Goal: Transaction & Acquisition: Book appointment/travel/reservation

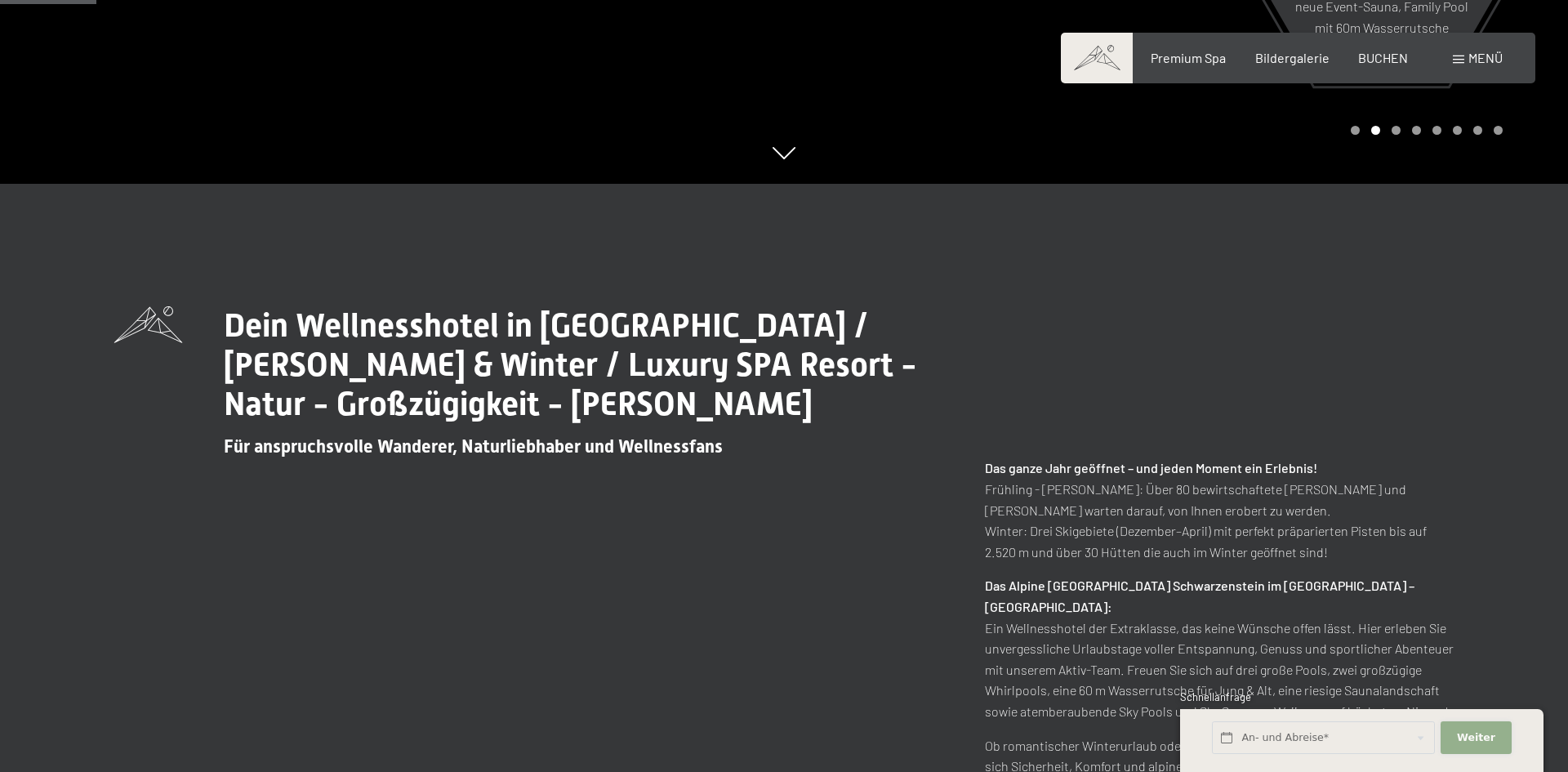
click at [1465, 743] on span "Weiter" at bounding box center [1476, 737] width 38 height 15
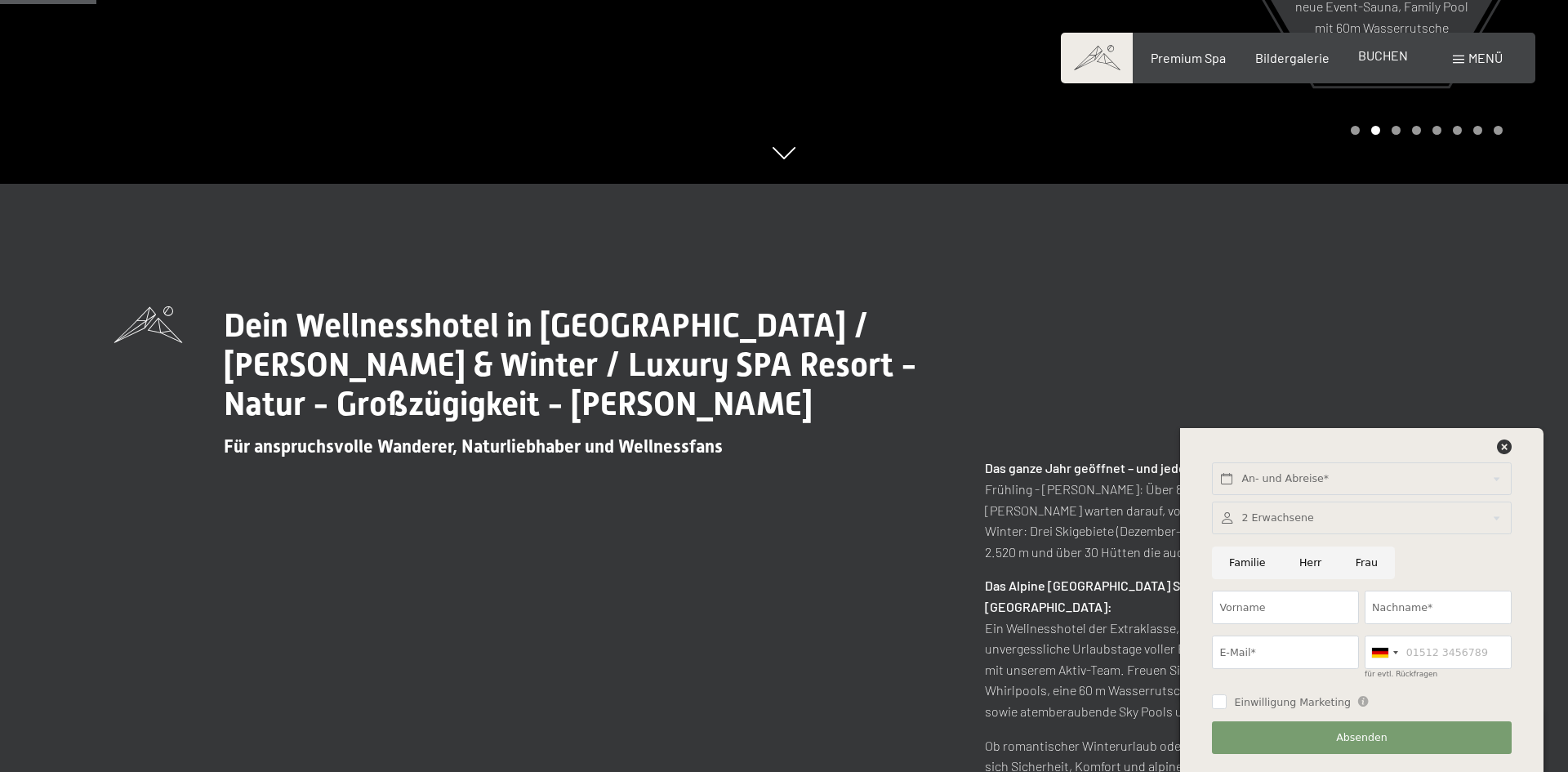
click at [1379, 63] on div "BUCHEN" at bounding box center [1383, 55] width 49 height 18
click at [1379, 61] on span "BUCHEN" at bounding box center [1383, 55] width 49 height 16
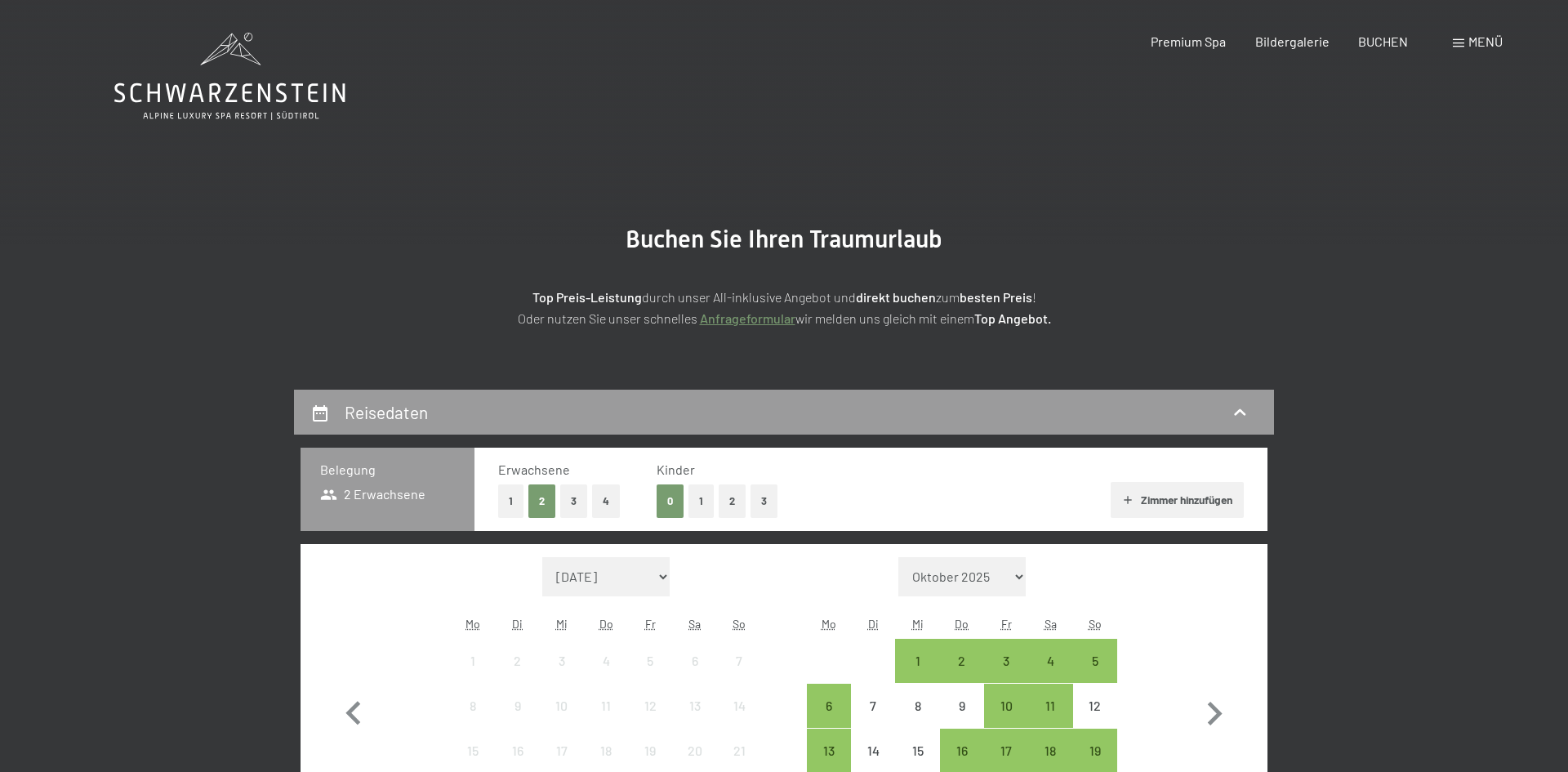
click at [770, 512] on button "3" at bounding box center [763, 501] width 27 height 34
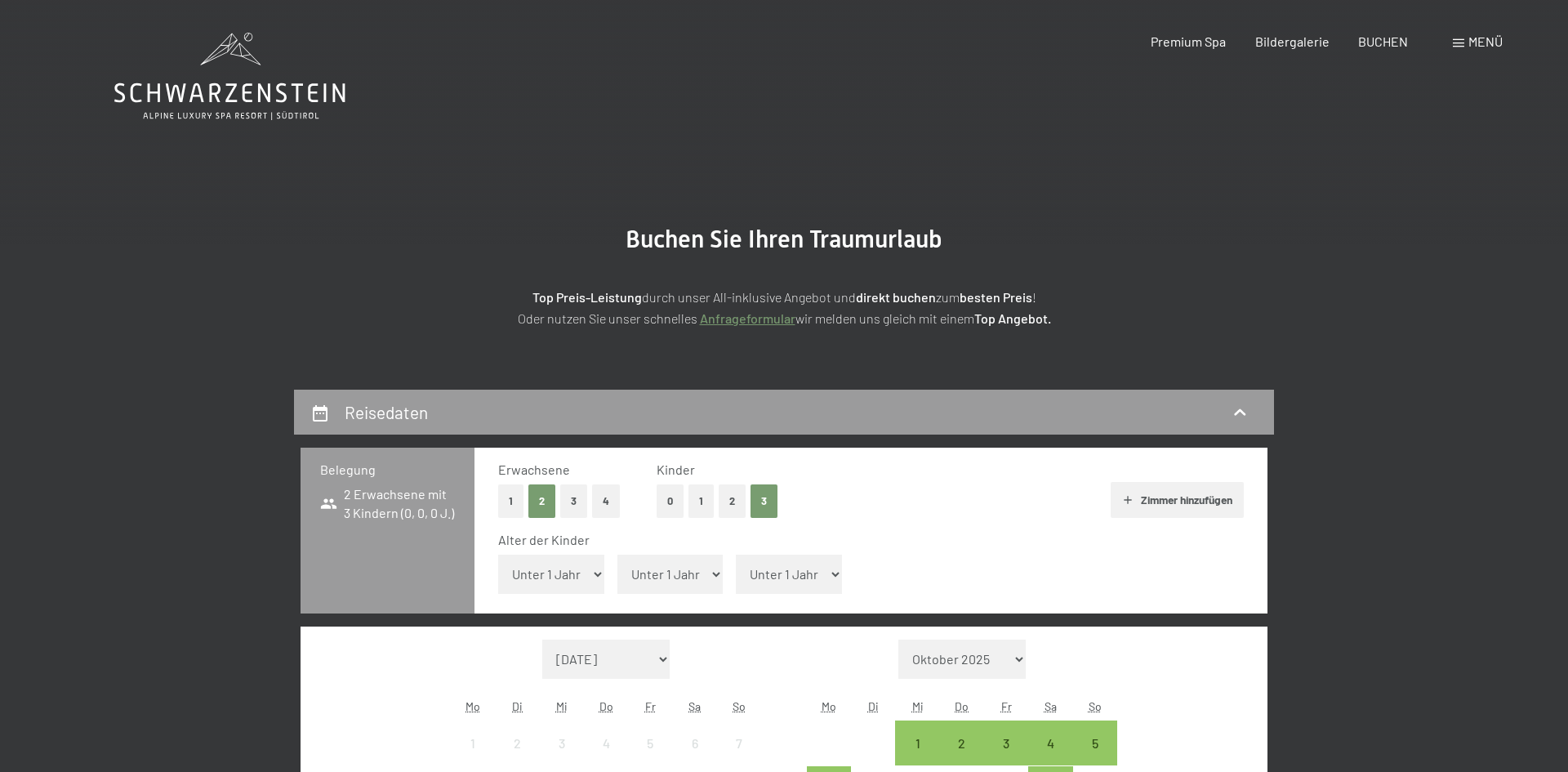
click at [593, 573] on select "Unter 1 Jahr 1 Jahr 2 Jahre 3 Jahre 4 Jahre 5 Jahre 6 Jahre 7 Jahre 8 Jahre 9 J…" at bounding box center [552, 574] width 106 height 39
select select "10"
click at [498, 554] on select "Unter 1 Jahr 1 Jahr 2 Jahre 3 Jahre 4 Jahre 5 Jahre 6 Jahre 7 Jahre 8 Jahre 9 J…" at bounding box center [552, 574] width 106 height 39
click at [701, 580] on select "Unter 1 Jahr 1 Jahr 2 Jahre 3 Jahre 4 Jahre 5 Jahre 6 Jahre 7 Jahre 8 Jahre 9 J…" at bounding box center [671, 574] width 106 height 39
select select "13"
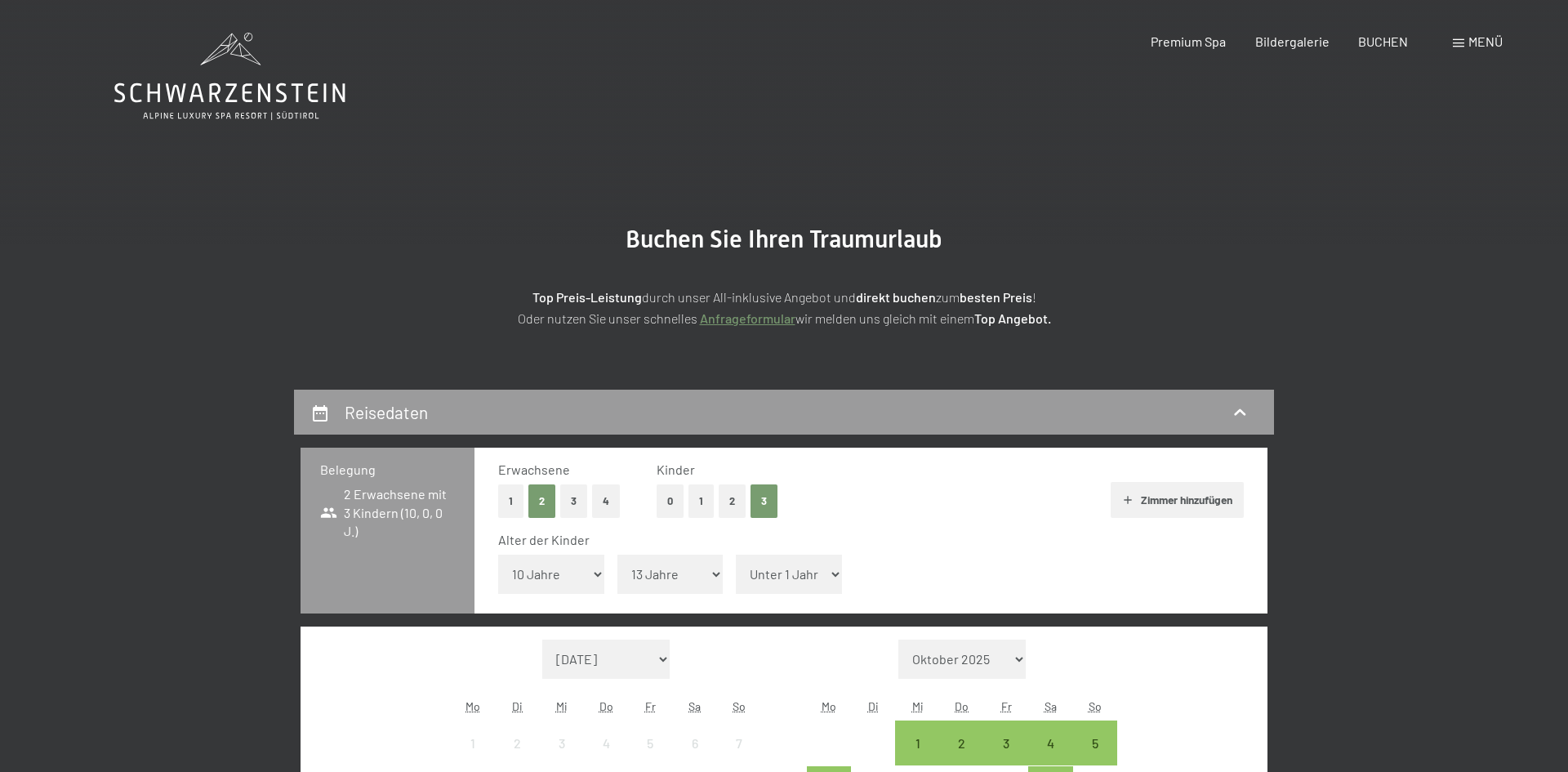
click at [618, 554] on select "Unter 1 Jahr 1 Jahr 2 Jahre 3 Jahre 4 Jahre 5 Jahre 6 Jahre 7 Jahre 8 Jahre 9 J…" at bounding box center [671, 574] width 106 height 39
click at [815, 575] on select "Unter 1 Jahr 1 Jahr 2 Jahre 3 Jahre 4 Jahre 5 Jahre 6 Jahre 7 Jahre 8 Jahre 9 J…" at bounding box center [790, 574] width 106 height 39
select select "15"
click at [736, 554] on select "Unter 1 Jahr 1 Jahr 2 Jahre 3 Jahre 4 Jahre 5 Jahre 6 Jahre 7 Jahre 8 Jahre 9 J…" at bounding box center [790, 574] width 106 height 39
click at [665, 656] on select "September 2025 Oktober 2025 November 2025 Dezember 2025 Januar 2026 Februar 202…" at bounding box center [606, 659] width 128 height 39
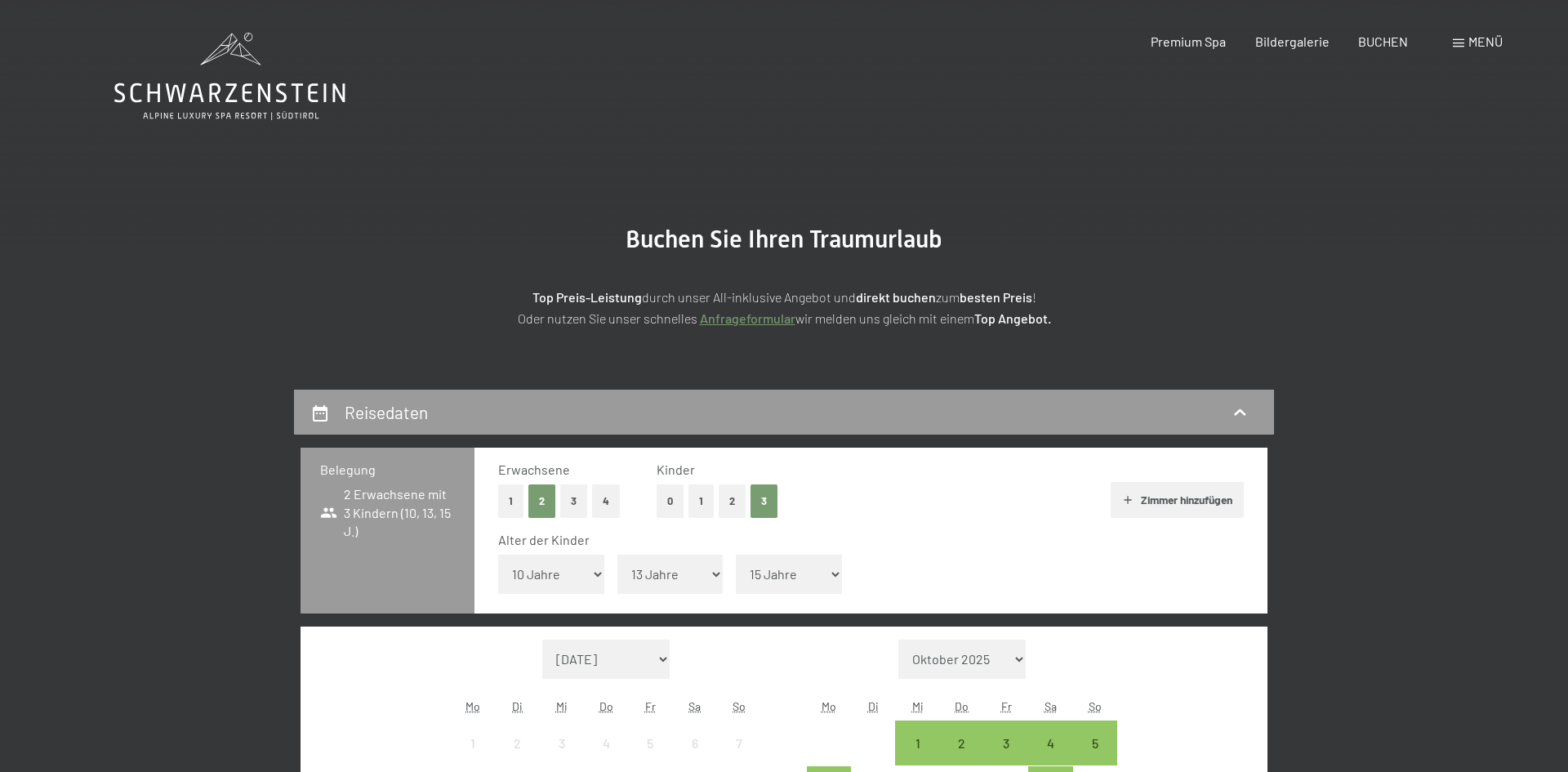
select select "2026-01-01"
select select "2026-02-01"
select select "2026-01-01"
select select "2026-02-01"
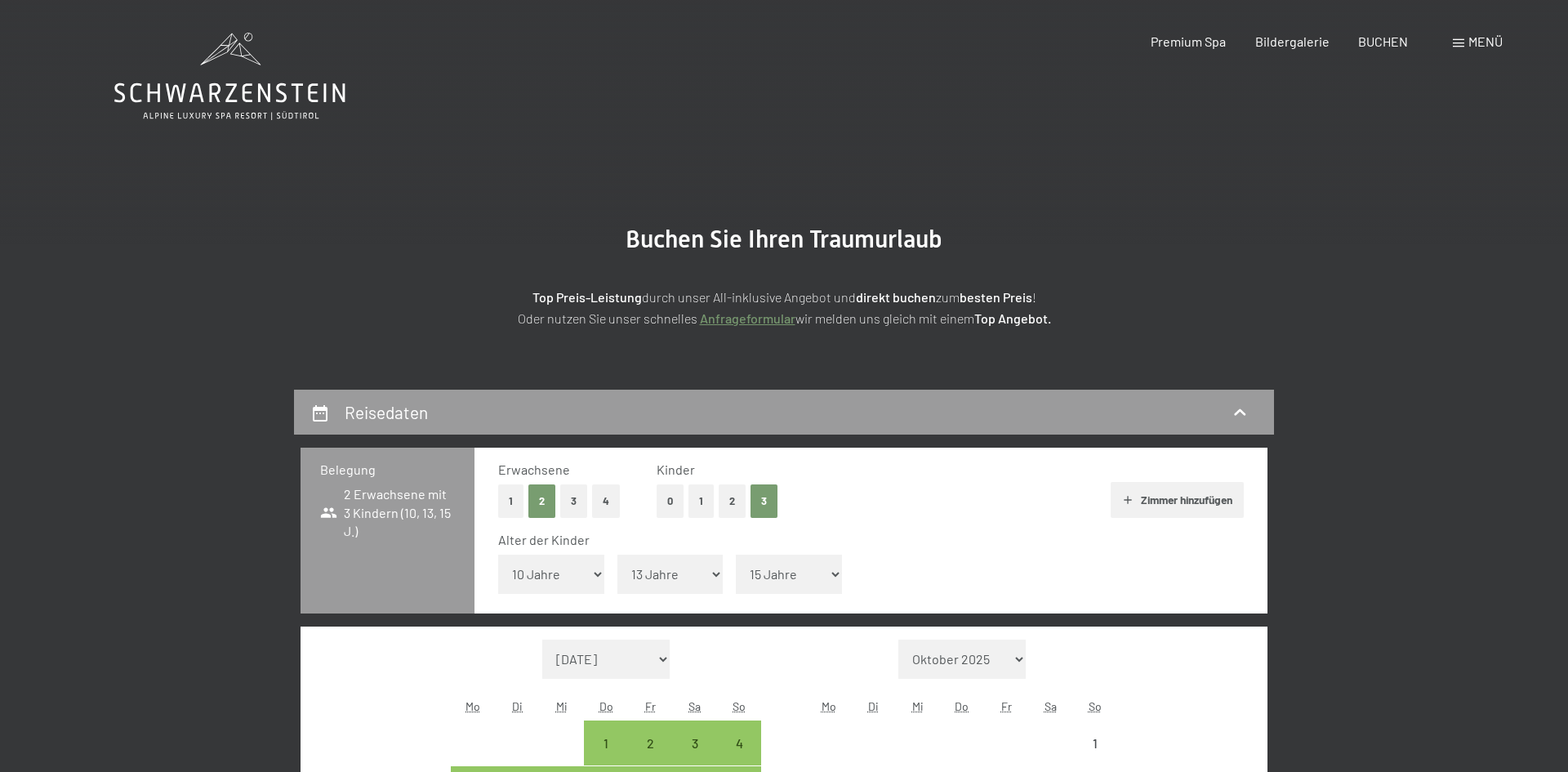
select select "2026-01-01"
select select "2026-02-01"
click at [653, 748] on div "2" at bounding box center [651, 757] width 41 height 41
select select "2026-01-01"
select select "2026-02-01"
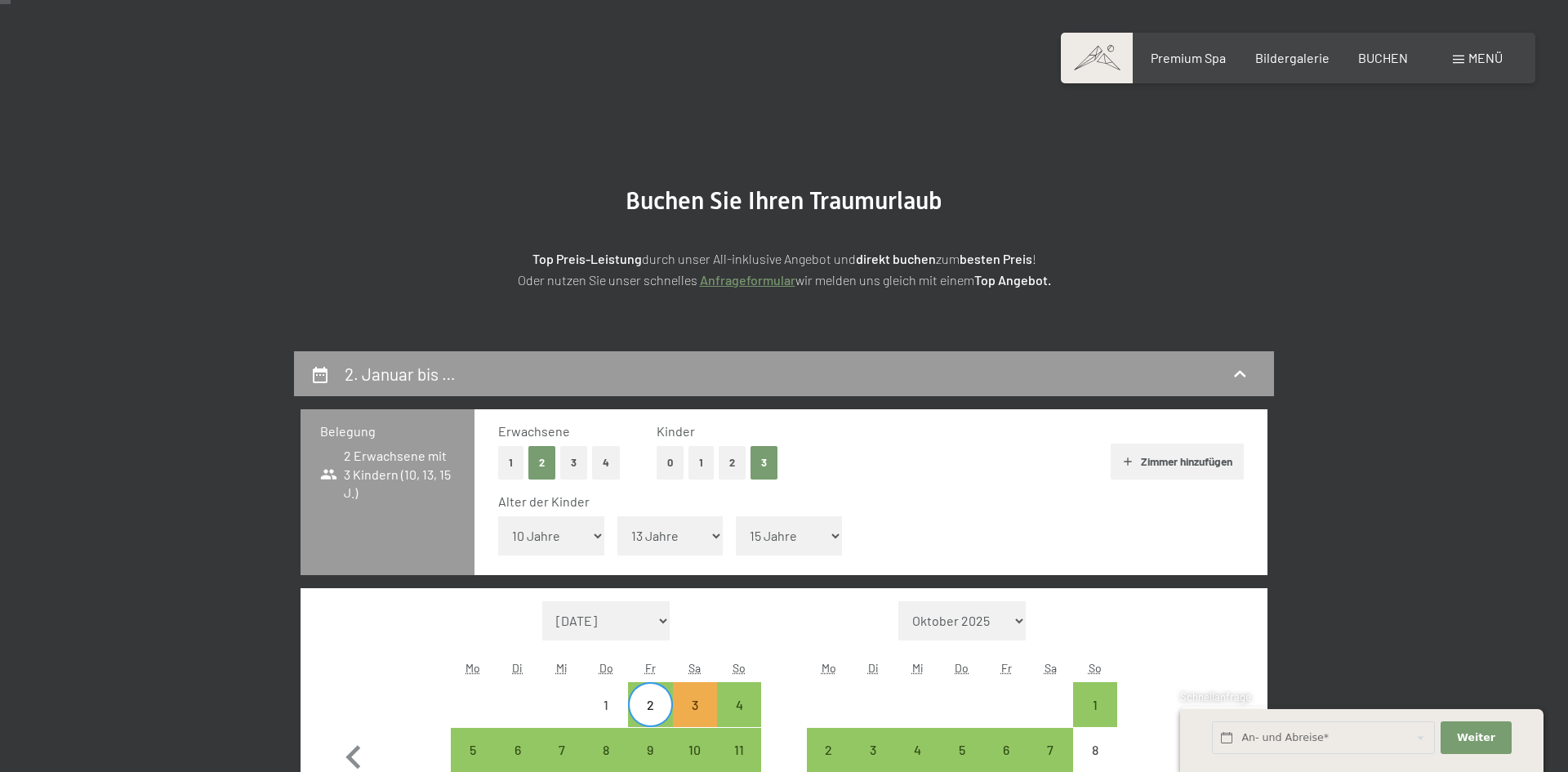
scroll to position [448, 0]
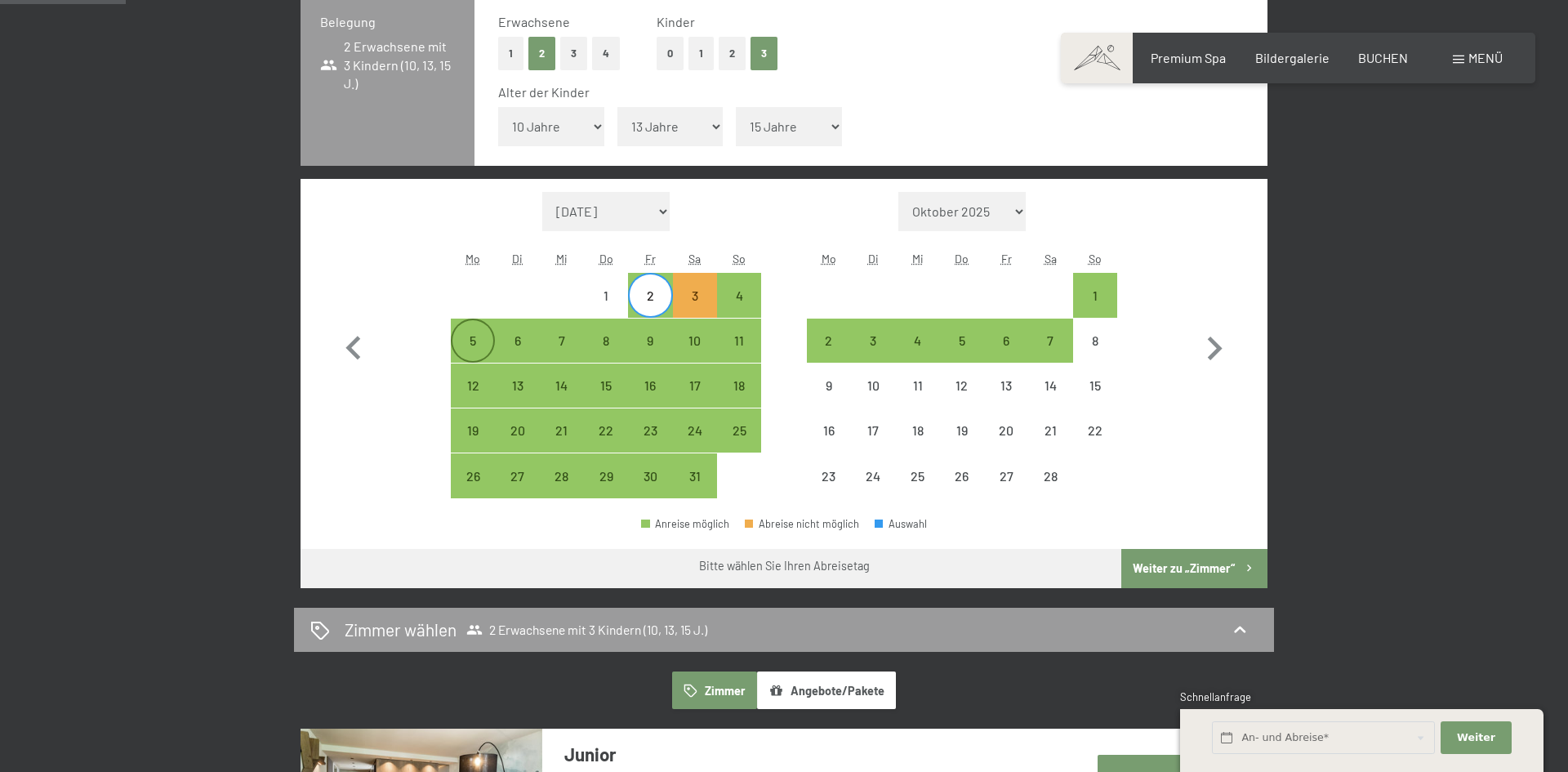
click at [470, 334] on div "5" at bounding box center [473, 355] width 41 height 41
select select "2026-01-01"
select select "2026-02-01"
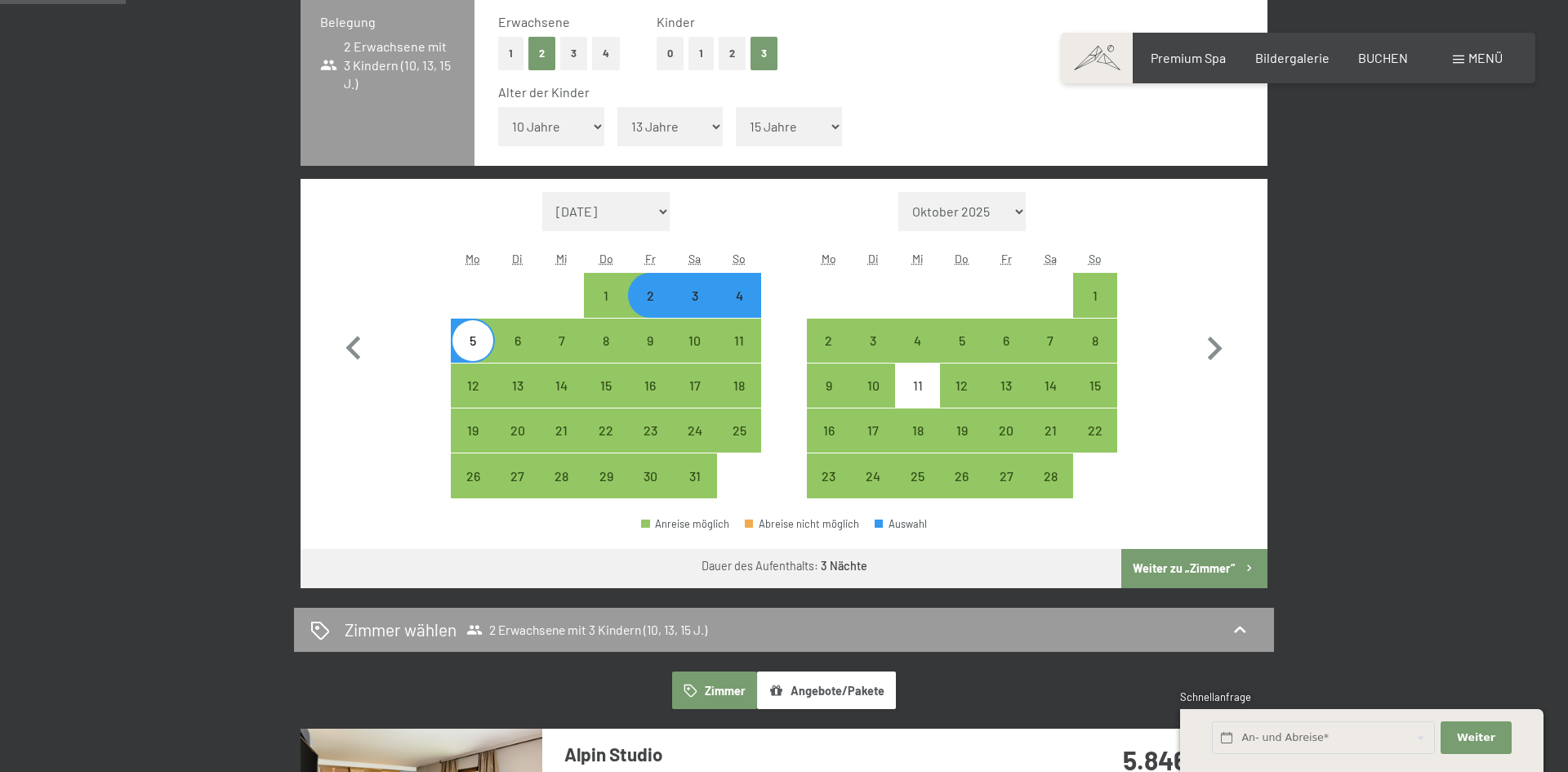
click at [1171, 573] on button "Weiter zu „Zimmer“" at bounding box center [1195, 568] width 147 height 39
select select "2026-01-01"
select select "2026-02-01"
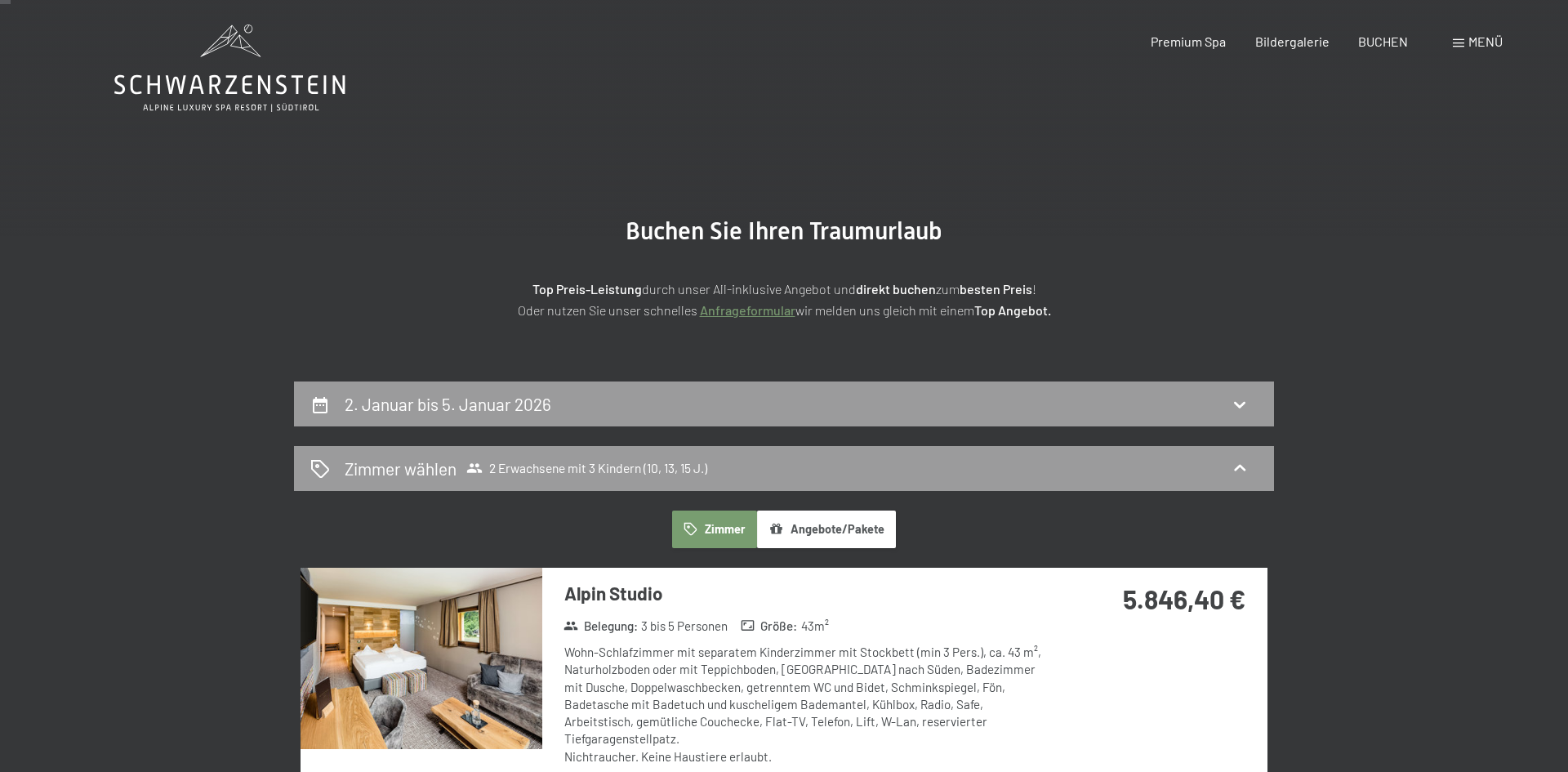
scroll to position [0, 0]
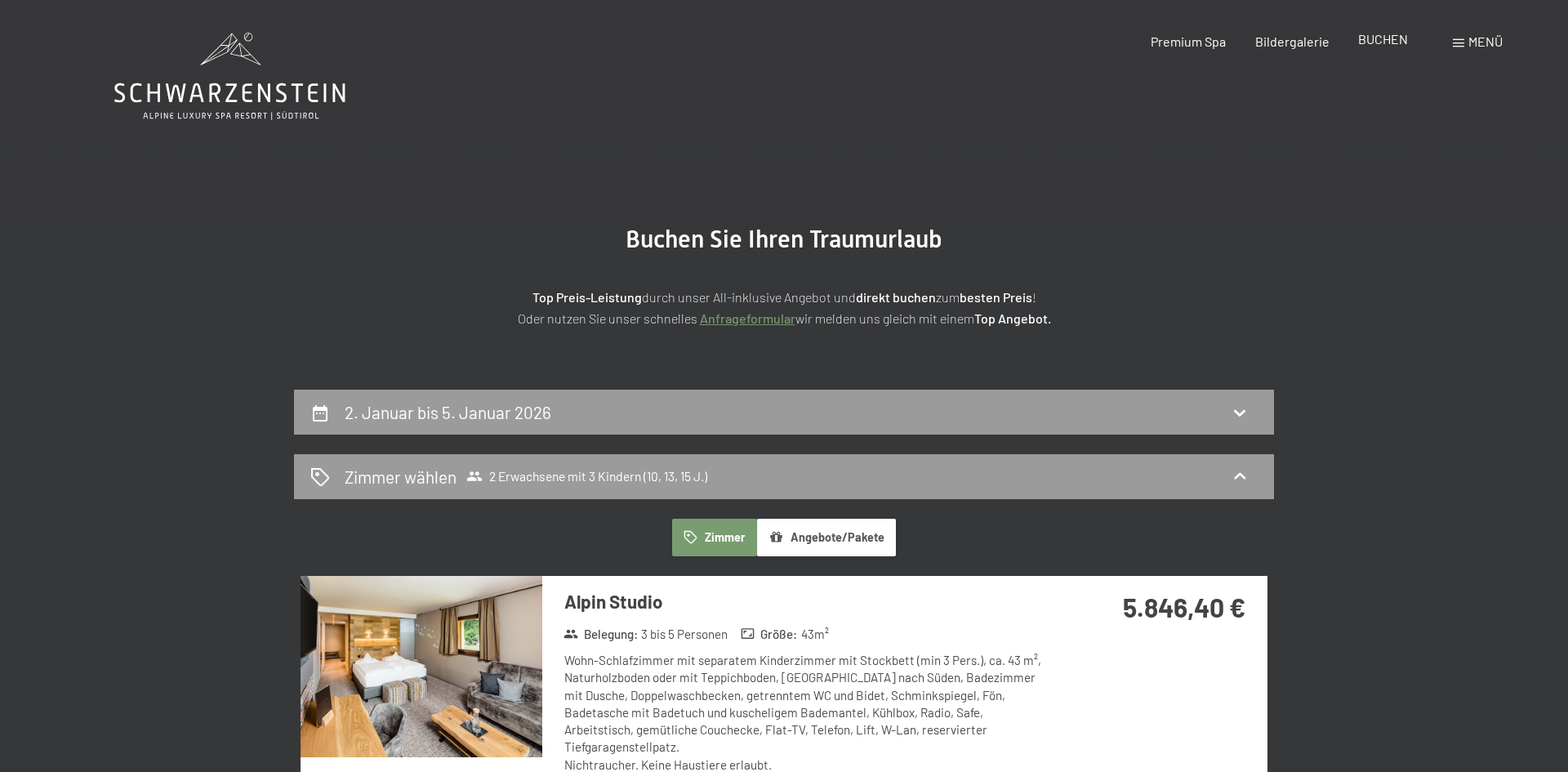
click at [1385, 41] on span "BUCHEN" at bounding box center [1383, 38] width 49 height 16
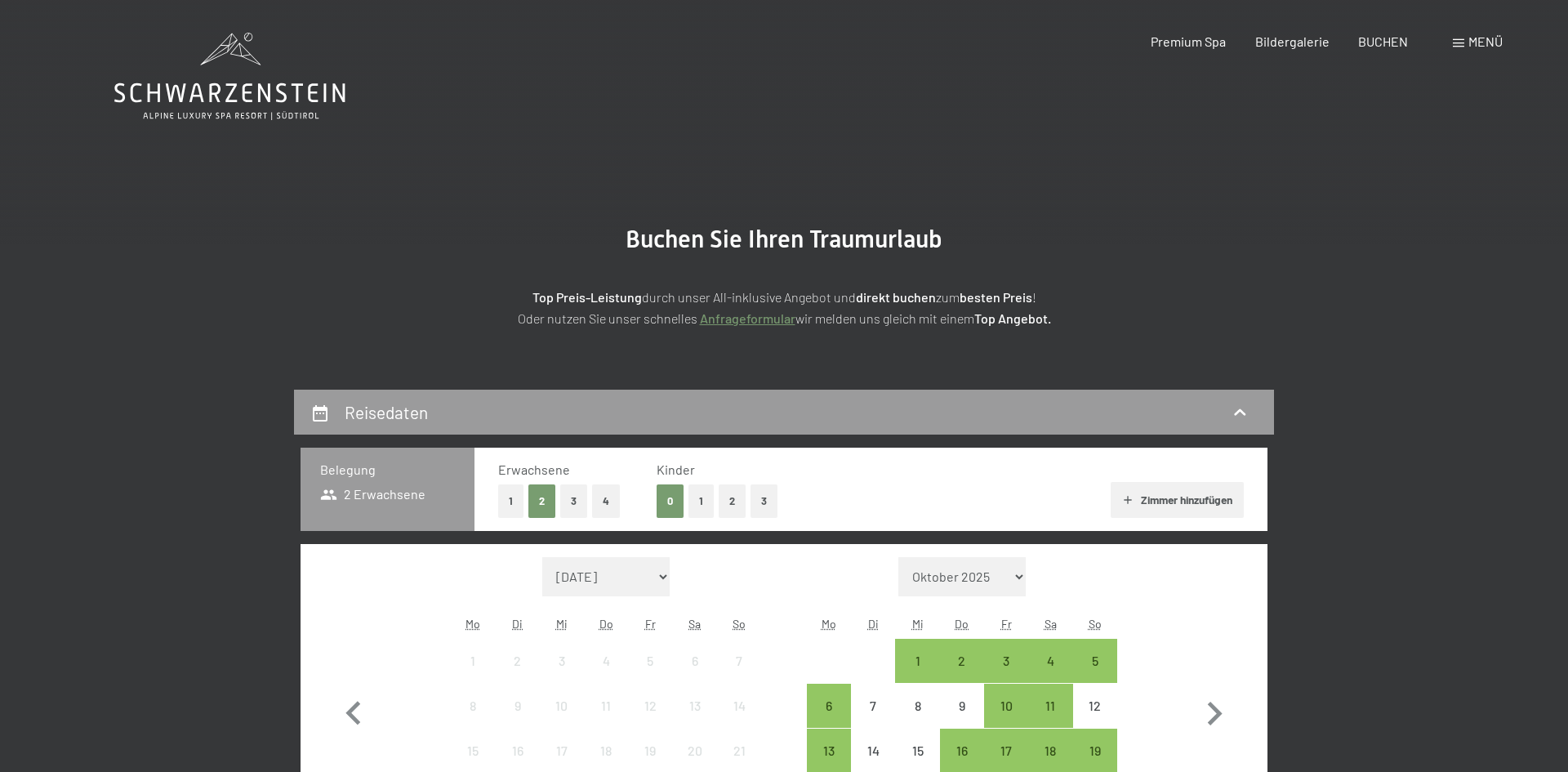
click at [770, 489] on button "3" at bounding box center [763, 501] width 27 height 34
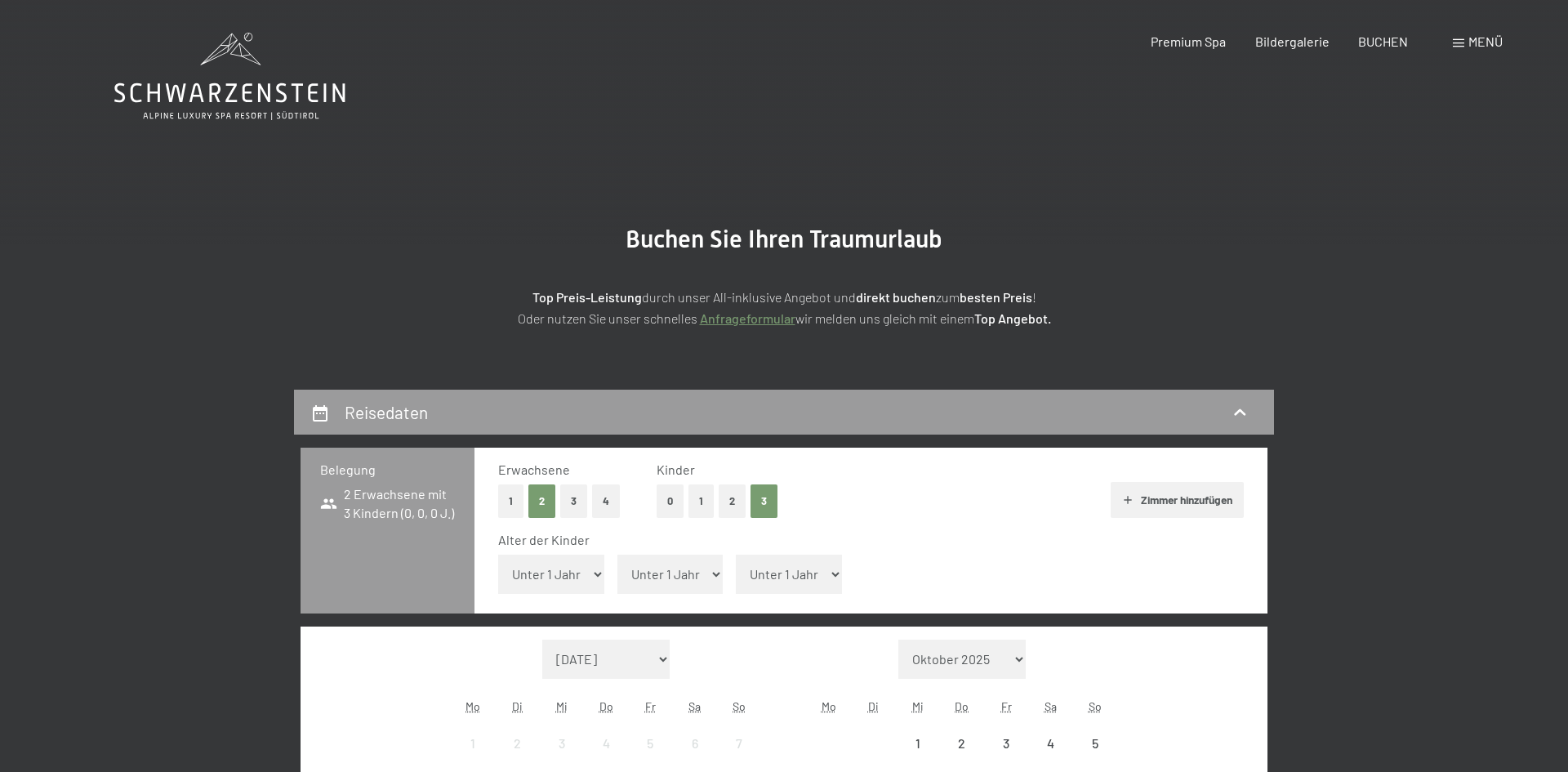
click at [587, 570] on select "Unter 1 Jahr 1 Jahr 2 Jahre 3 Jahre 4 Jahre 5 Jahre 6 Jahre 7 Jahre 8 Jahre 9 J…" at bounding box center [552, 574] width 106 height 39
select select "10"
click at [498, 554] on select "Unter 1 Jahr 1 Jahr 2 Jahre 3 Jahre 4 Jahre 5 Jahre 6 Jahre 7 Jahre 8 Jahre 9 J…" at bounding box center [552, 574] width 106 height 39
click at [707, 572] on select "Unter 1 Jahr 1 Jahr 2 Jahre 3 Jahre 4 Jahre 5 Jahre 6 Jahre 7 Jahre 8 Jahre 9 J…" at bounding box center [671, 574] width 106 height 39
select select "13"
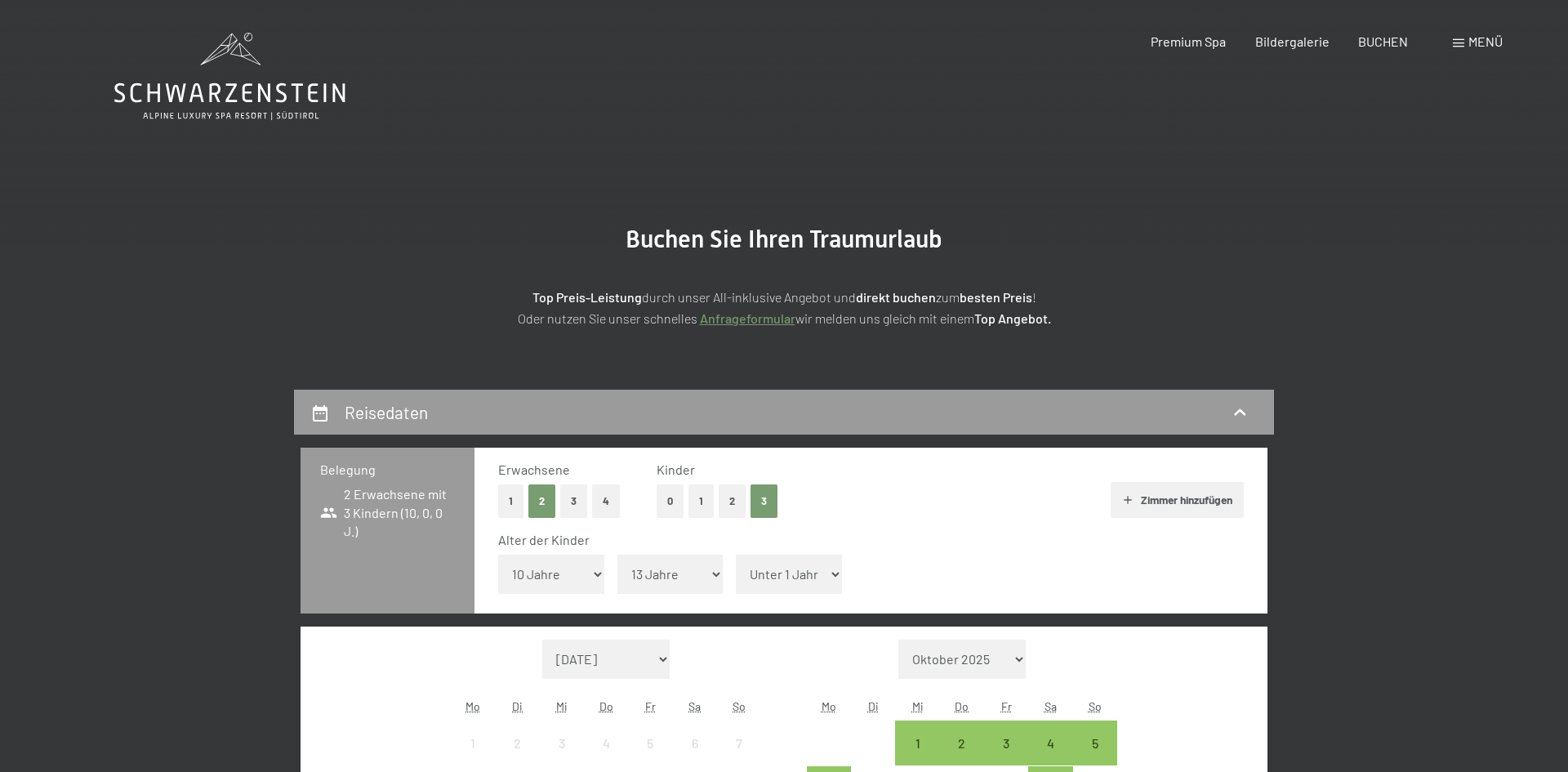
click at [618, 554] on select "Unter 1 Jahr 1 Jahr 2 Jahre 3 Jahre 4 Jahre 5 Jahre 6 Jahre 7 Jahre 8 Jahre 9 J…" at bounding box center [671, 574] width 106 height 39
click at [824, 577] on select "Unter 1 Jahr 1 Jahr 2 Jahre 3 Jahre 4 Jahre 5 Jahre 6 Jahre 7 Jahre 8 Jahre 9 J…" at bounding box center [790, 574] width 106 height 39
select select "15"
click at [736, 554] on select "Unter 1 Jahr 1 Jahr 2 Jahre 3 Jahre 4 Jahre 5 Jahre 6 Jahre 7 Jahre 8 Jahre 9 J…" at bounding box center [790, 574] width 106 height 39
click at [665, 657] on select "September 2025 Oktober 2025 November 2025 Dezember 2025 Januar 2026 Februar 202…" at bounding box center [606, 659] width 128 height 39
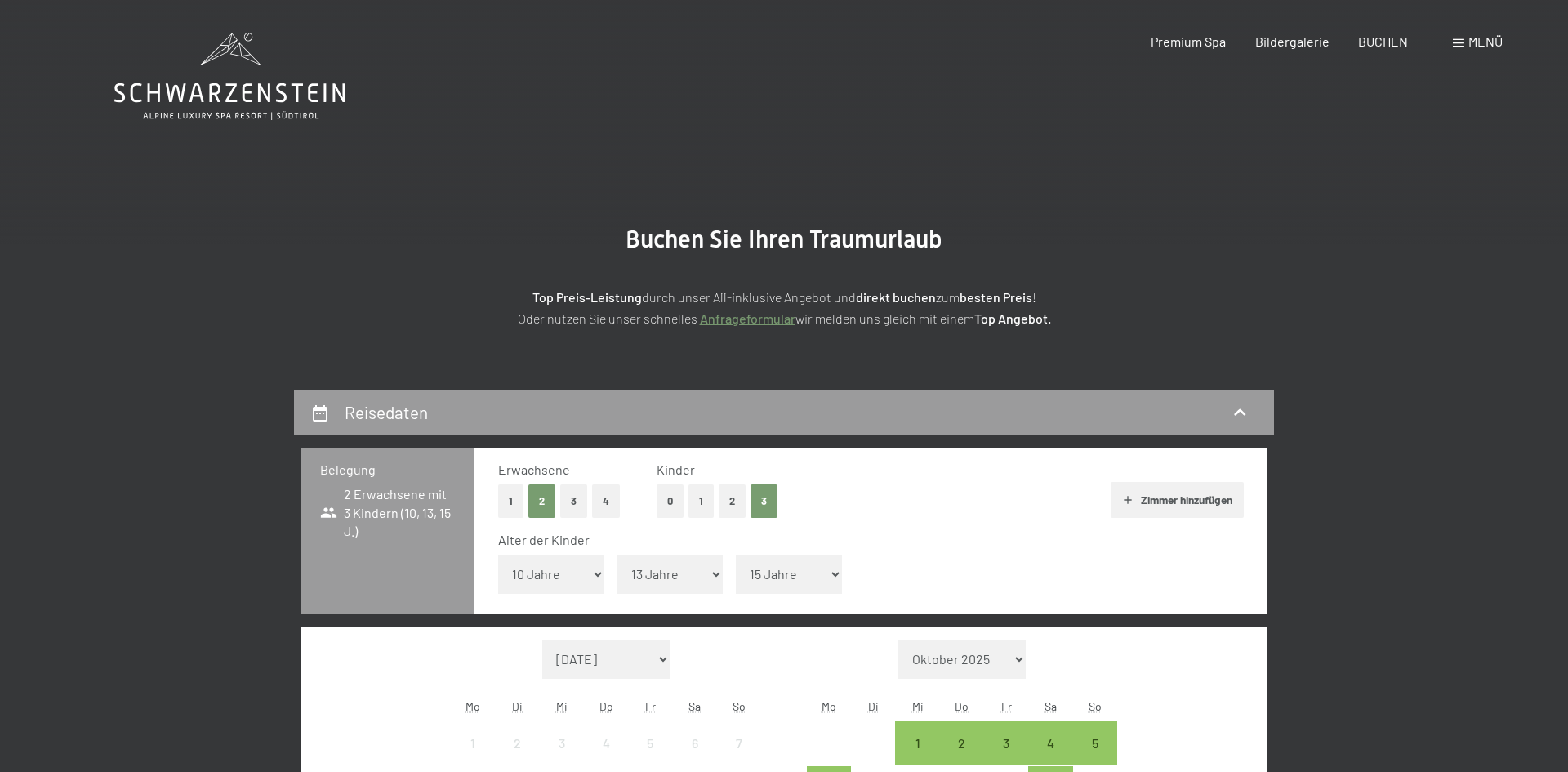
select select "2026-01-01"
select select "2026-02-01"
select select "2026-01-01"
select select "2026-02-01"
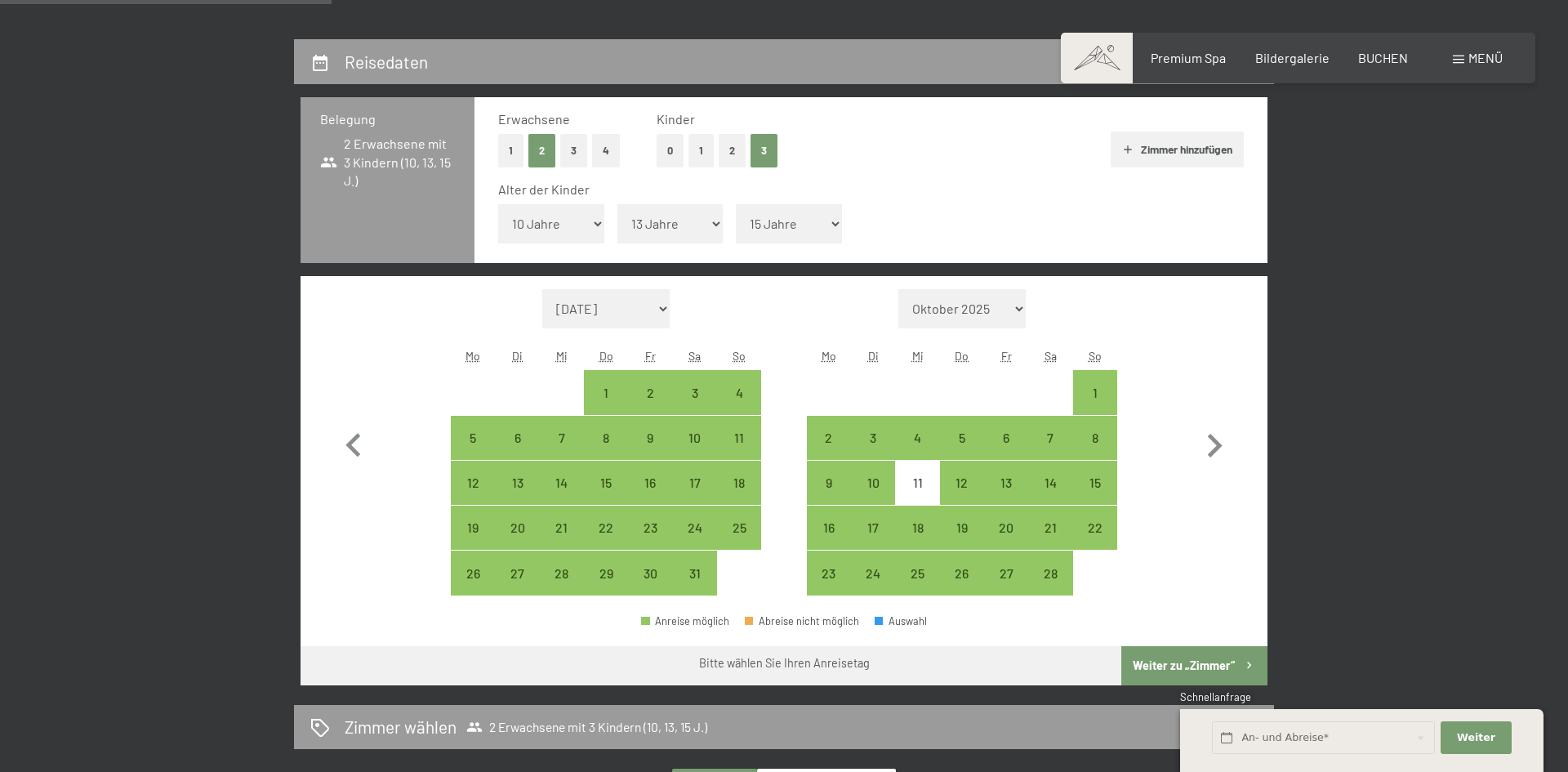
scroll to position [359, 0]
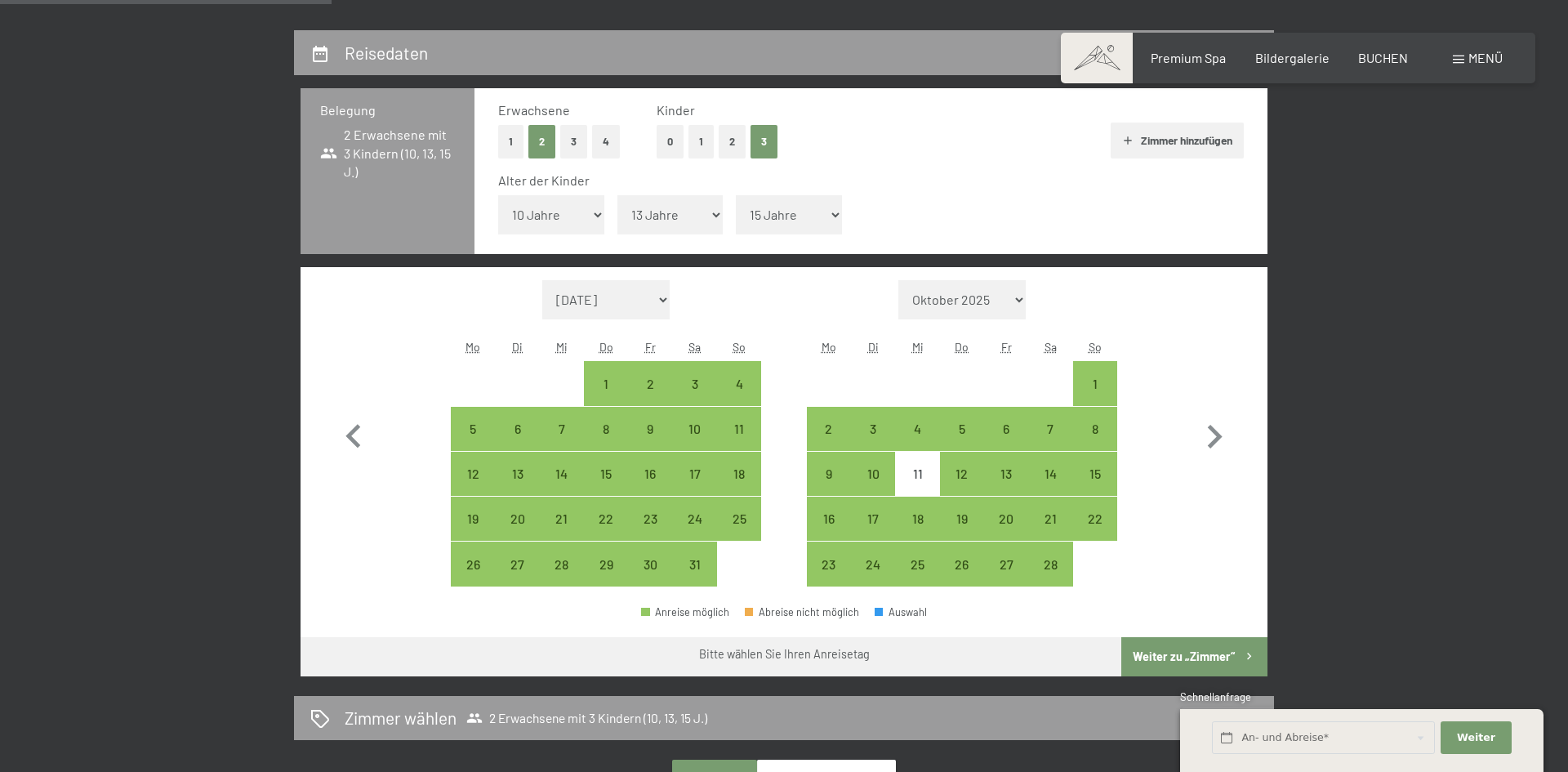
click at [650, 427] on span "Einwilligung Marketing*" at bounding box center [694, 434] width 134 height 17
click at [619, 427] on input "Einwilligung Marketing*" at bounding box center [611, 434] width 17 height 17
checkbox input "false"
click at [609, 424] on div "8" at bounding box center [607, 442] width 41 height 41
select select "2026-01-01"
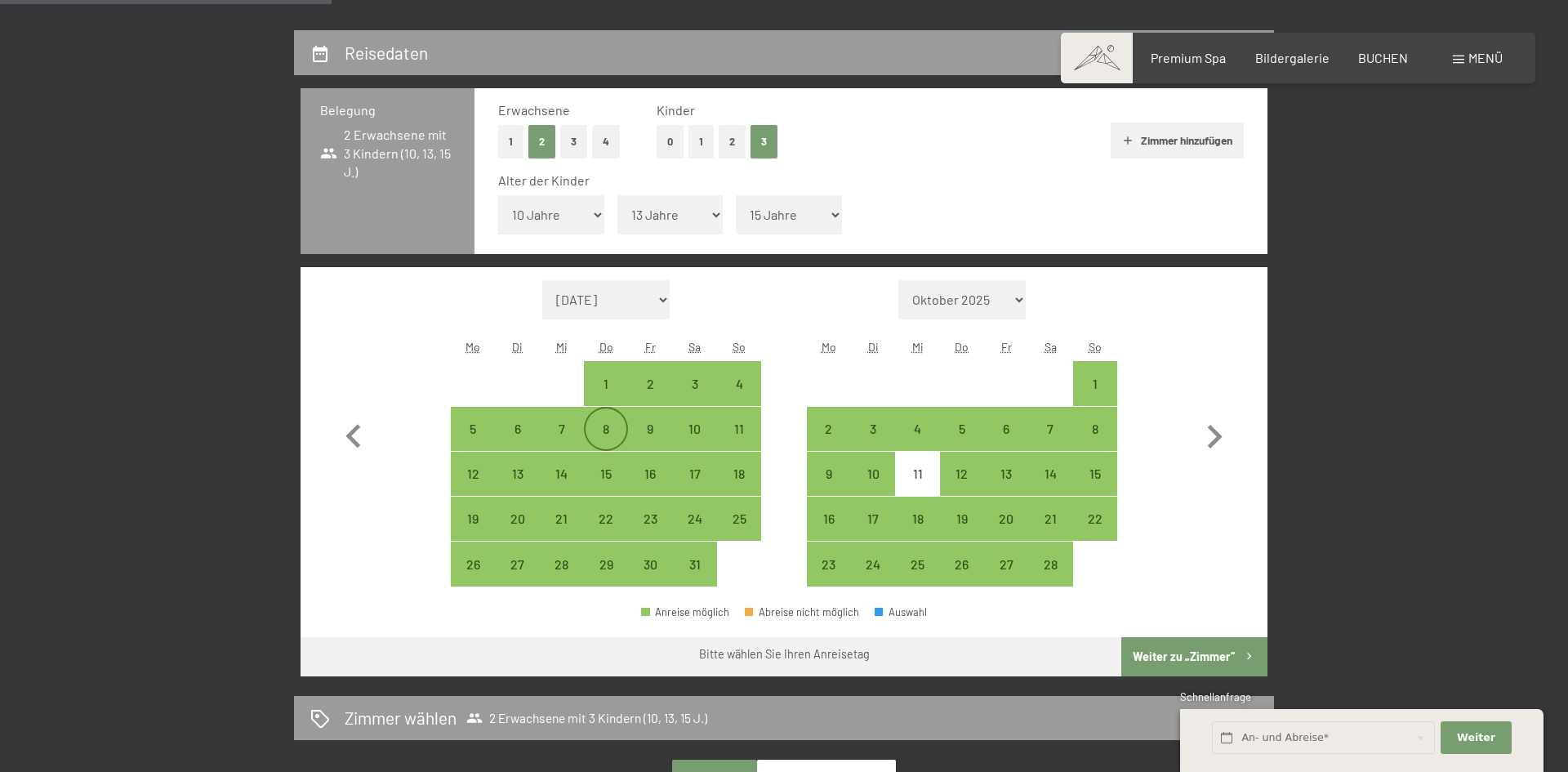
select select "2026-02-01"
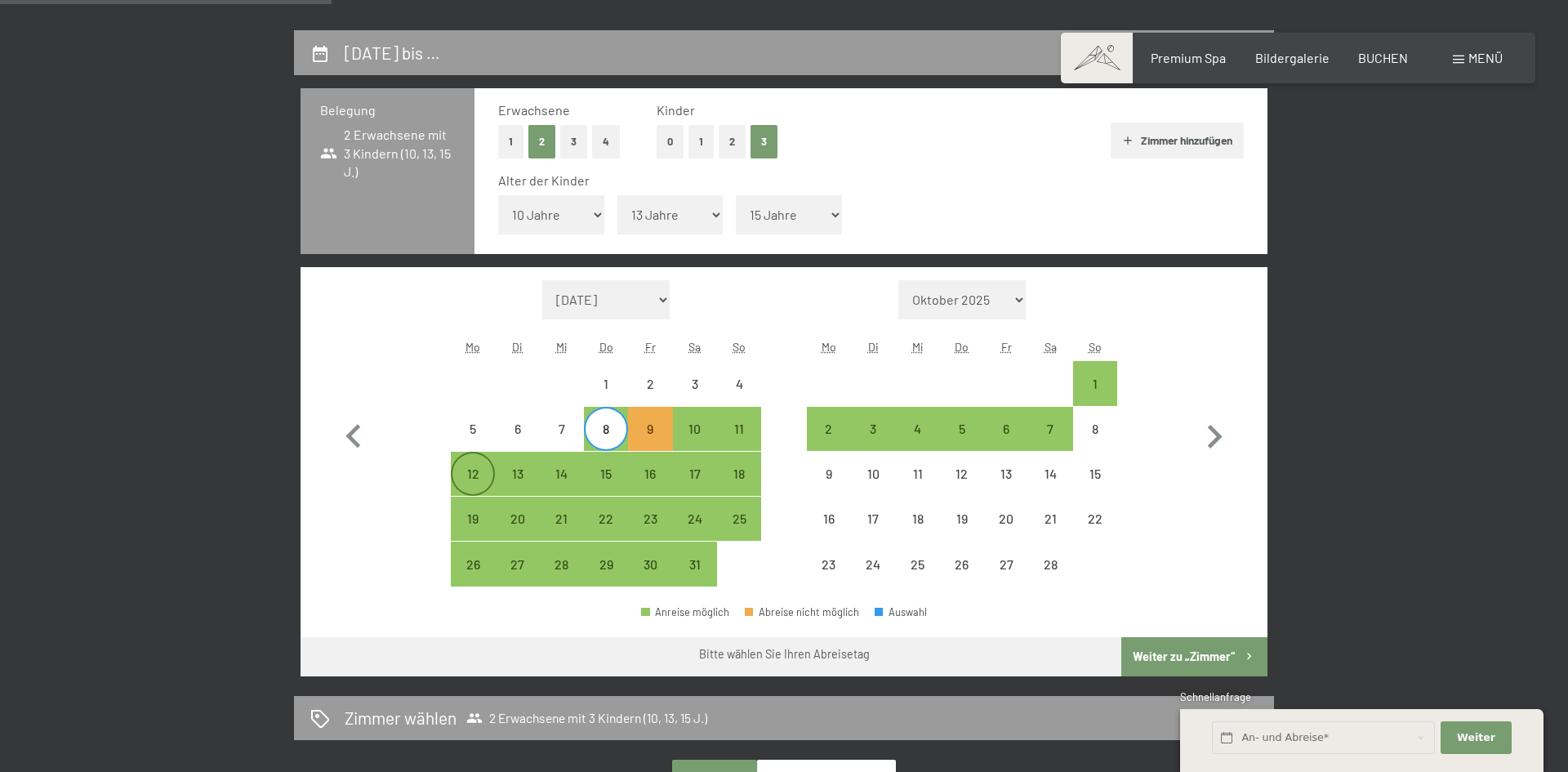
click at [469, 468] on div "12" at bounding box center [473, 488] width 41 height 41
select select "2026-01-01"
select select "2026-02-01"
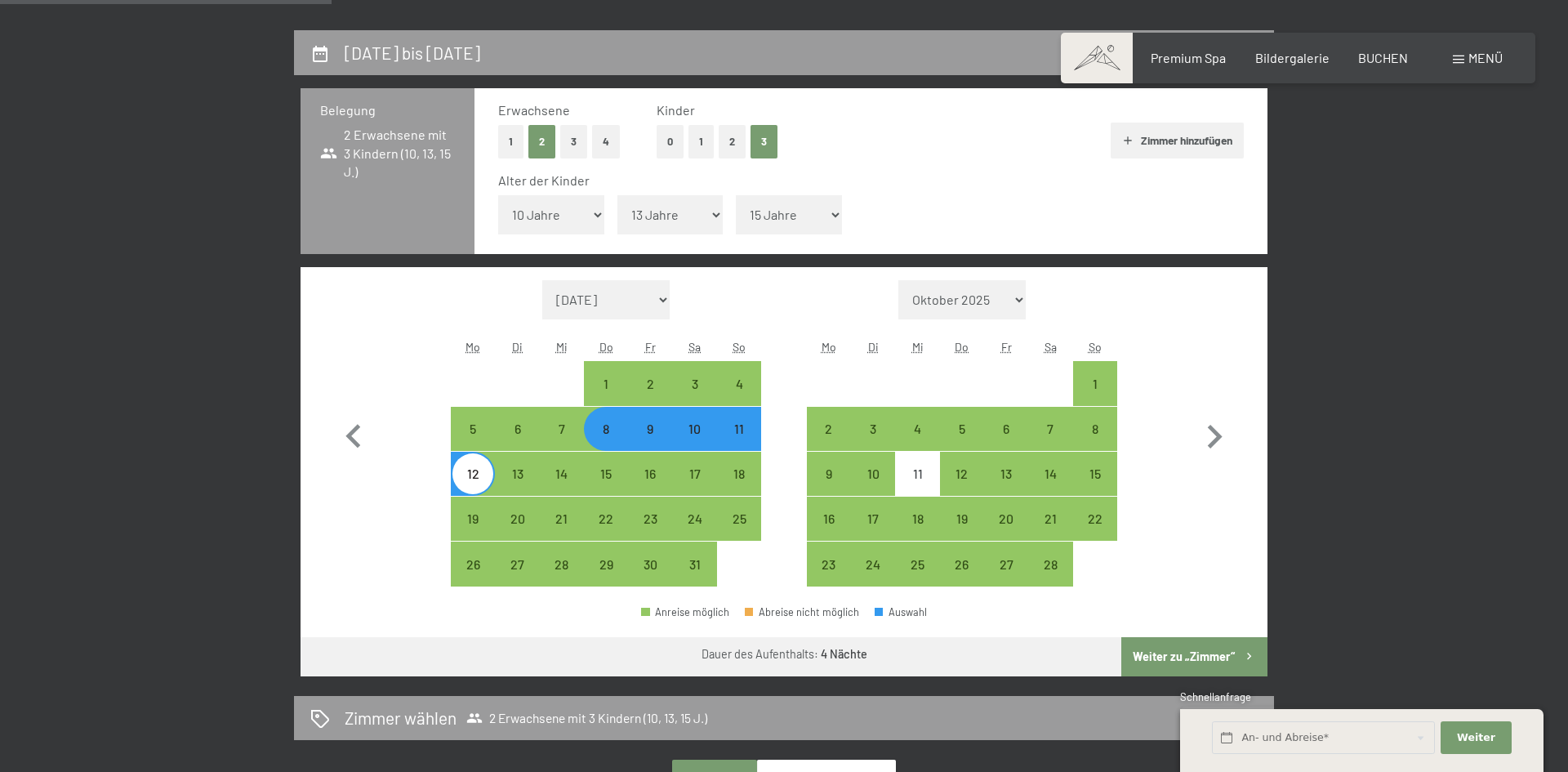
click at [1218, 661] on button "Weiter zu „Zimmer“" at bounding box center [1195, 657] width 147 height 39
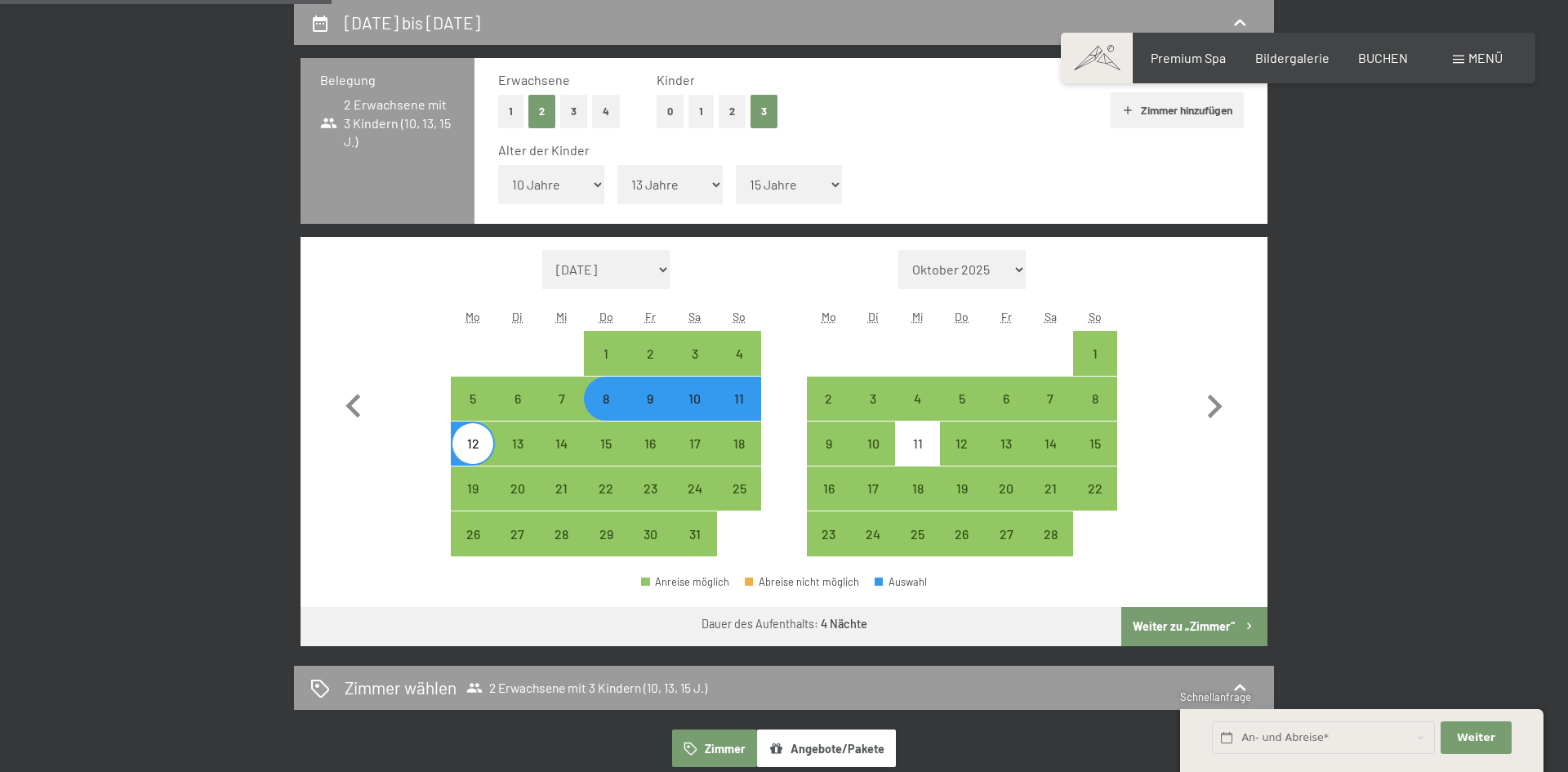
select select "2026-01-01"
select select "2026-02-01"
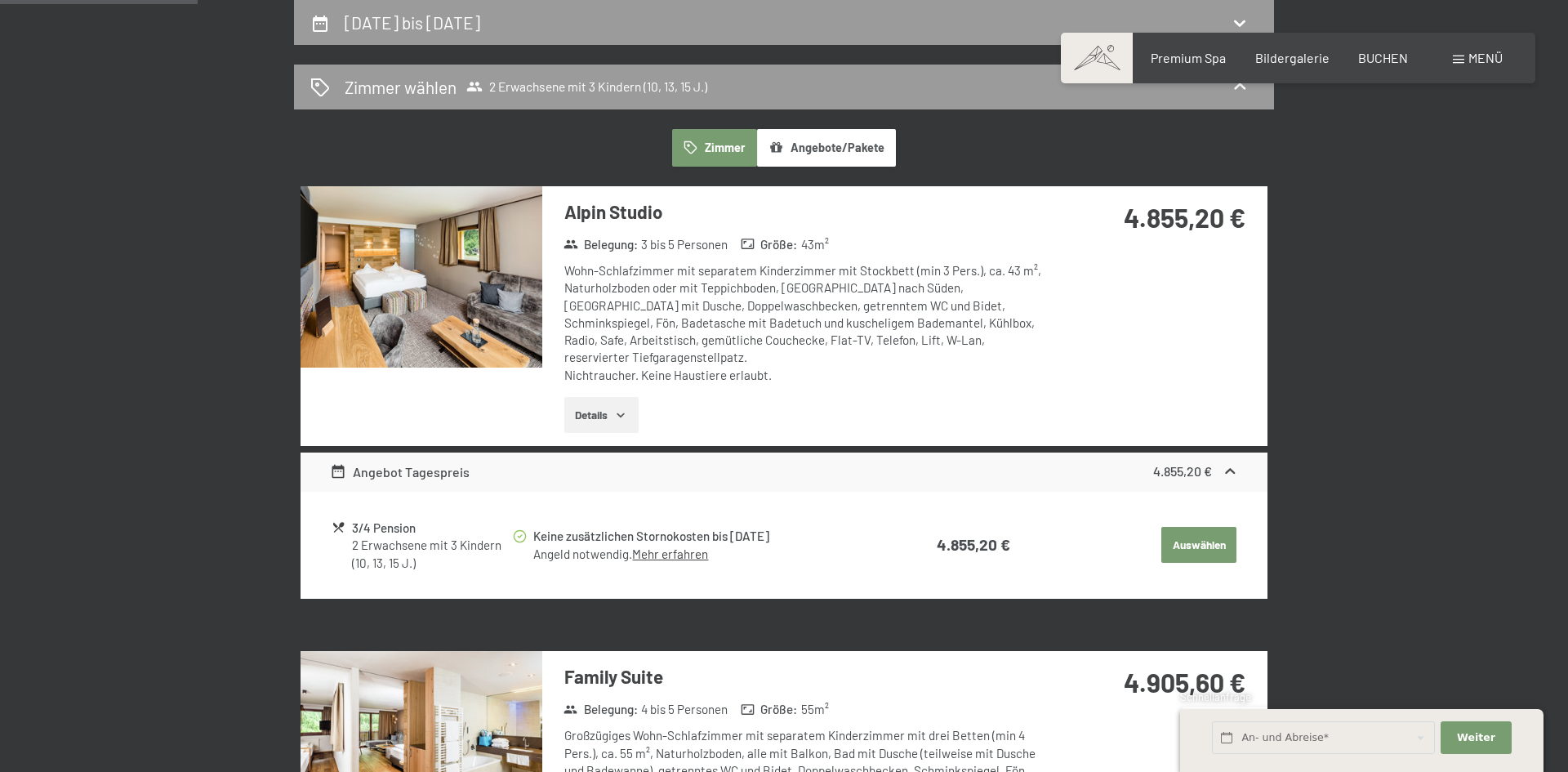
click at [684, 155] on button "Zimmer" at bounding box center [714, 147] width 85 height 37
click at [837, 151] on button "Angebote/Pakete" at bounding box center [826, 147] width 139 height 37
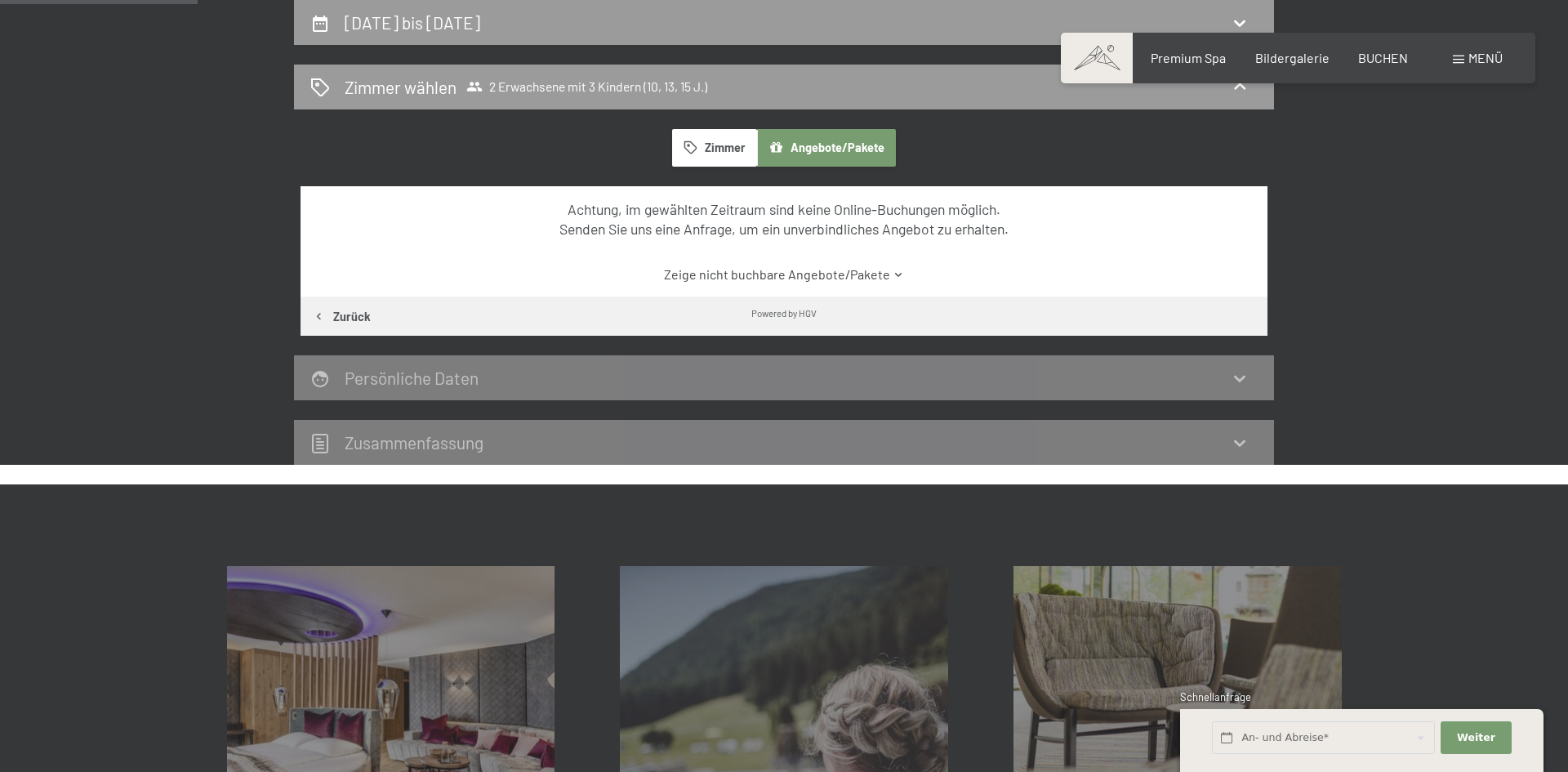
click at [831, 148] on button "Angebote/Pakete" at bounding box center [826, 147] width 139 height 37
click at [732, 150] on button "Zimmer" at bounding box center [714, 147] width 85 height 37
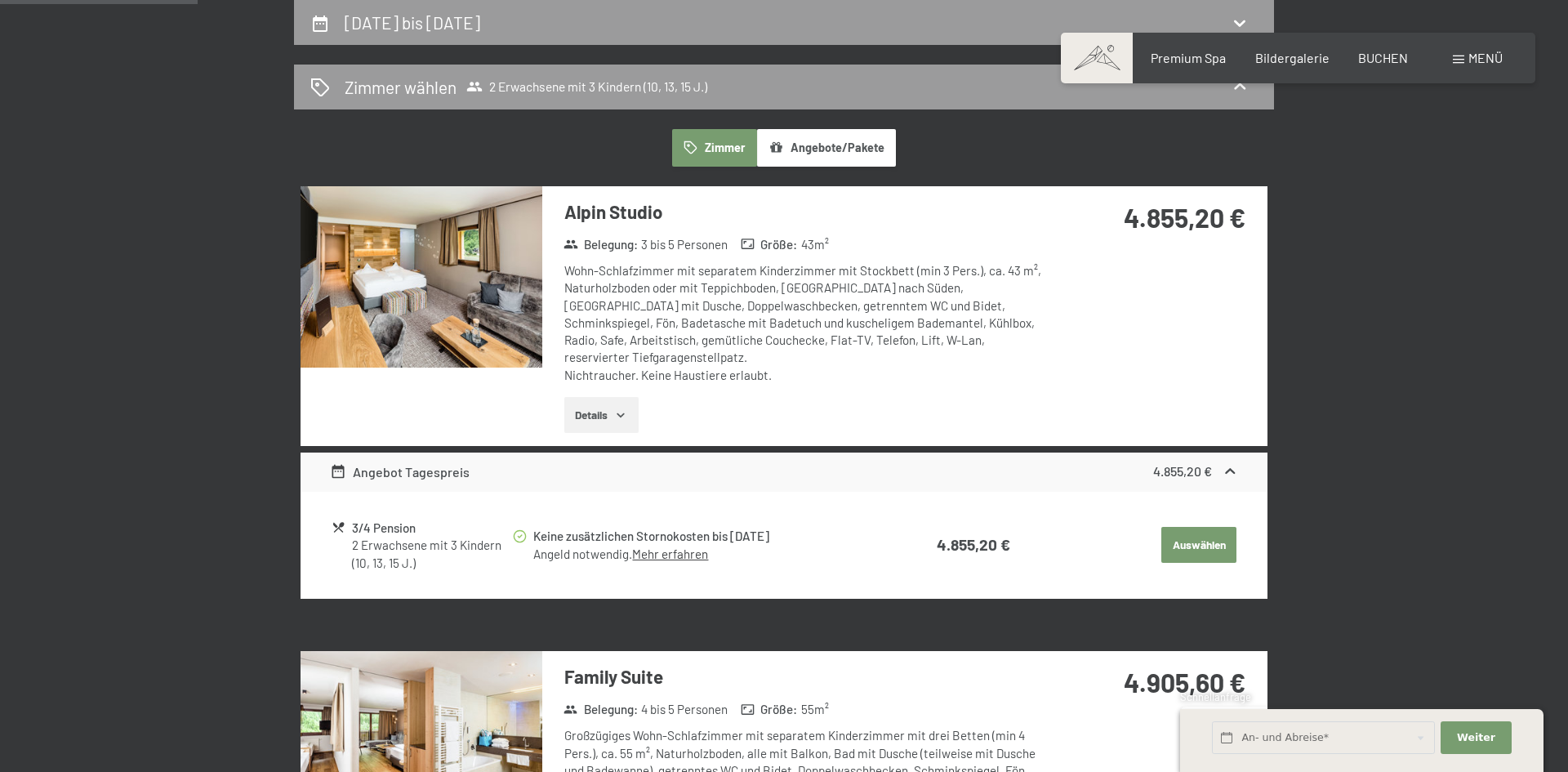
click at [732, 150] on button "Zimmer" at bounding box center [714, 147] width 85 height 37
click at [1388, 55] on span "BUCHEN" at bounding box center [1383, 55] width 49 height 16
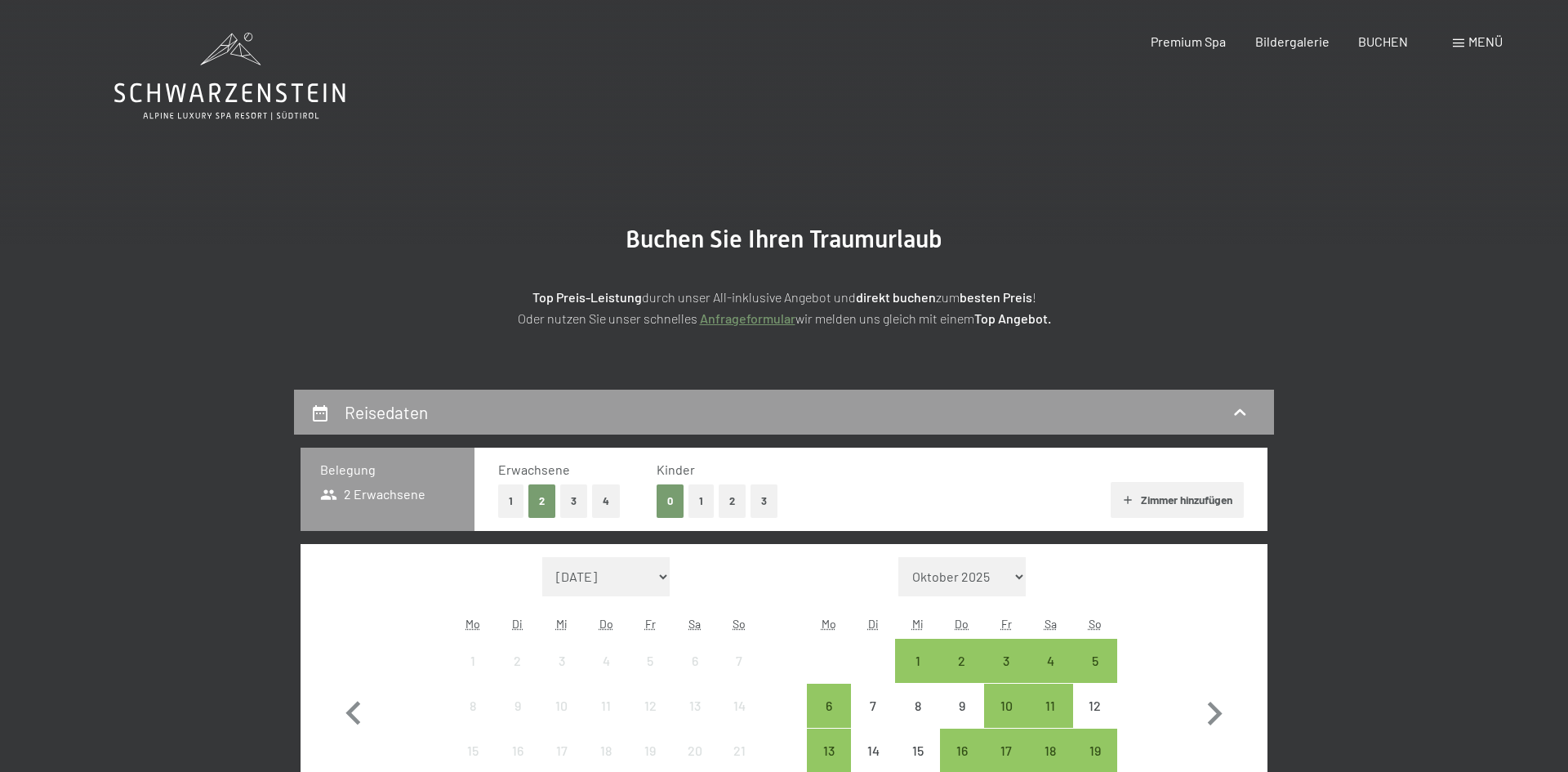
click at [763, 501] on button "3" at bounding box center [763, 501] width 27 height 34
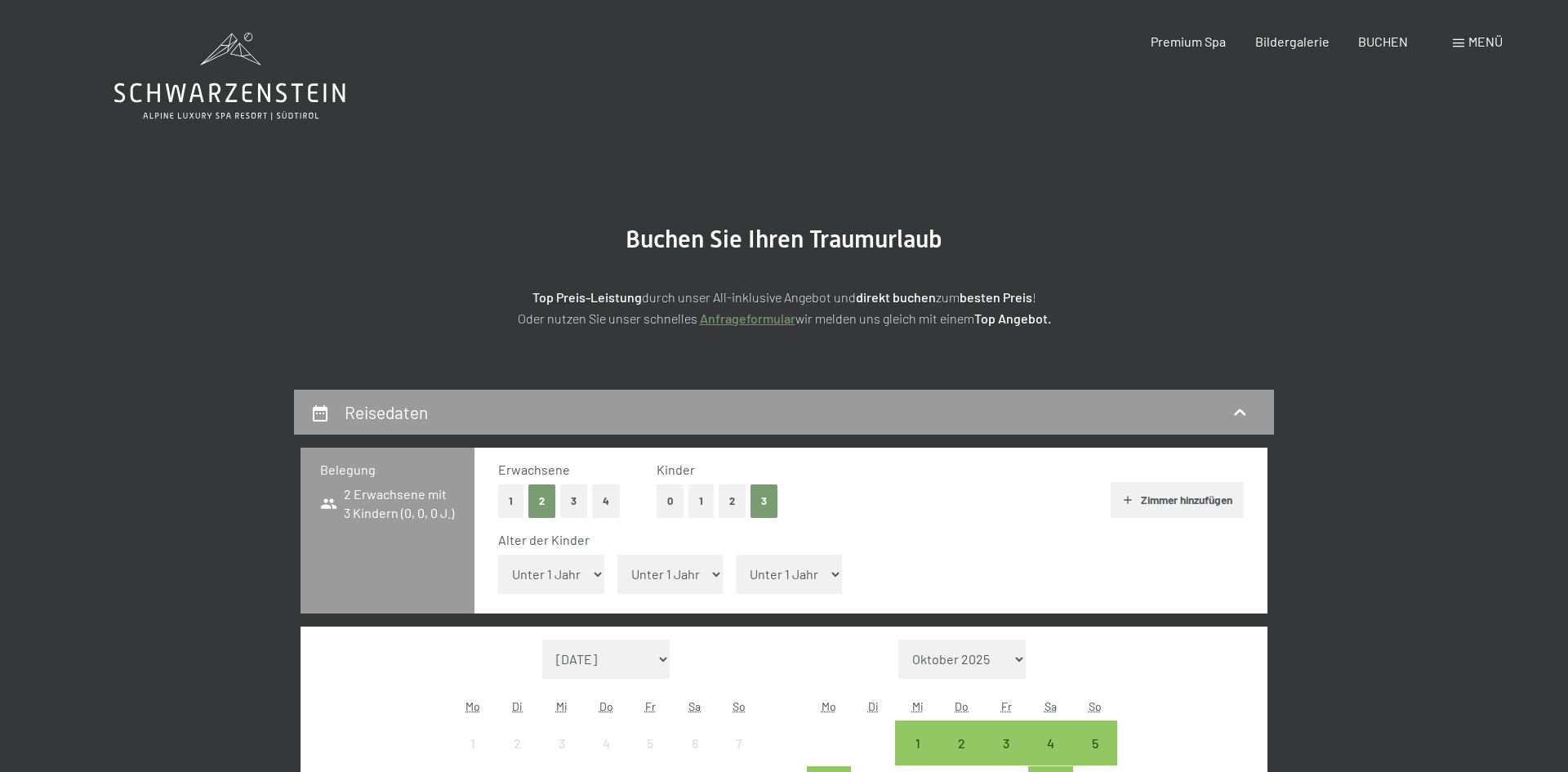
click at [590, 577] on select "Unter 1 Jahr 1 Jahr 2 Jahre 3 Jahre 4 Jahre 5 Jahre 6 Jahre 7 Jahre 8 Jahre 9 J…" at bounding box center [552, 574] width 106 height 39
select select "10"
click at [498, 554] on select "Unter 1 Jahr 1 Jahr 2 Jahre 3 Jahre 4 Jahre 5 Jahre 6 Jahre 7 Jahre 8 Jahre 9 J…" at bounding box center [552, 574] width 106 height 39
click at [688, 580] on select "Unter 1 Jahr 1 Jahr 2 Jahre 3 Jahre 4 Jahre 5 Jahre 6 Jahre 7 Jahre 8 Jahre 9 J…" at bounding box center [671, 574] width 106 height 39
select select "13"
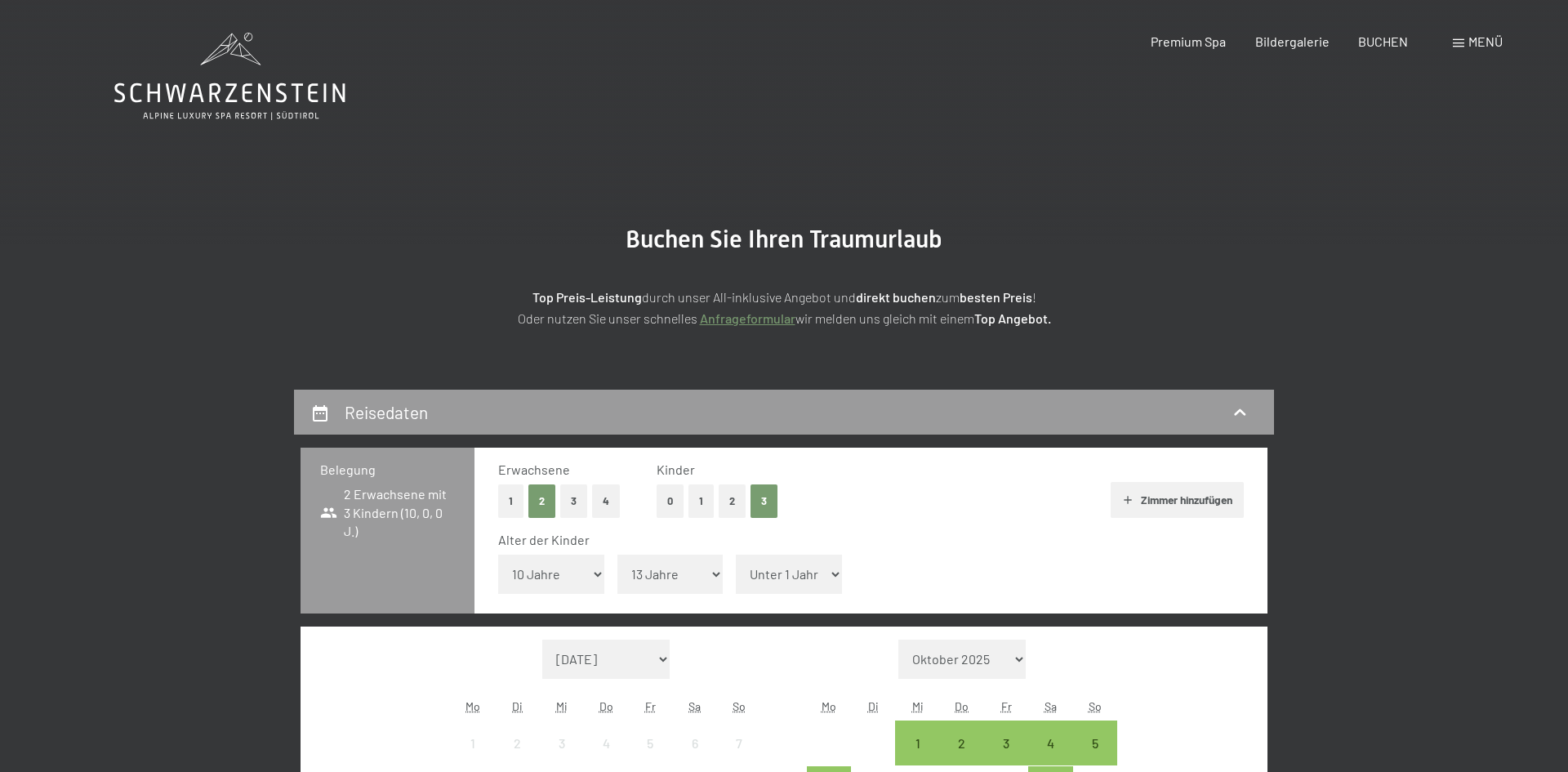
click at [618, 554] on select "Unter 1 Jahr 1 Jahr 2 Jahre 3 Jahre 4 Jahre 5 Jahre 6 Jahre 7 Jahre 8 Jahre 9 J…" at bounding box center [671, 574] width 106 height 39
click at [821, 574] on select "Unter 1 Jahr 1 Jahr 2 Jahre 3 Jahre 4 Jahre 5 Jahre 6 Jahre 7 Jahre 8 Jahre 9 J…" at bounding box center [790, 574] width 106 height 39
click at [736, 554] on select "Unter 1 Jahr 1 Jahr 2 Jahre 3 Jahre 4 Jahre 5 Jahre 6 Jahre 7 Jahre 8 Jahre 9 J…" at bounding box center [790, 574] width 106 height 39
select select "17"
click at [661, 658] on select "September 2025 Oktober 2025 November 2025 Dezember 2025 Januar 2026 Februar 202…" at bounding box center [606, 659] width 128 height 39
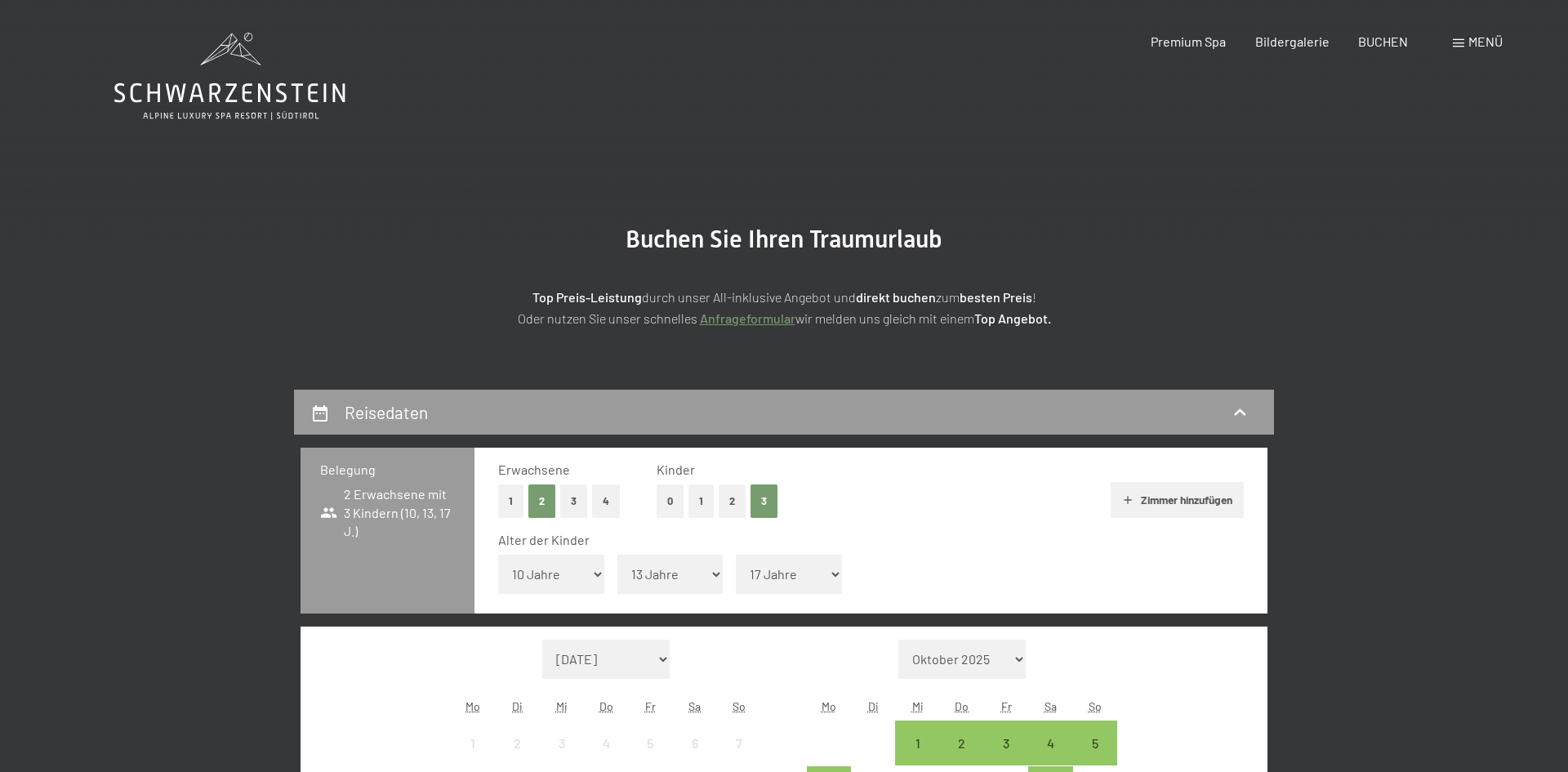
select select "2026-01-01"
select select "2026-02-01"
select select "2026-01-01"
select select "2026-02-01"
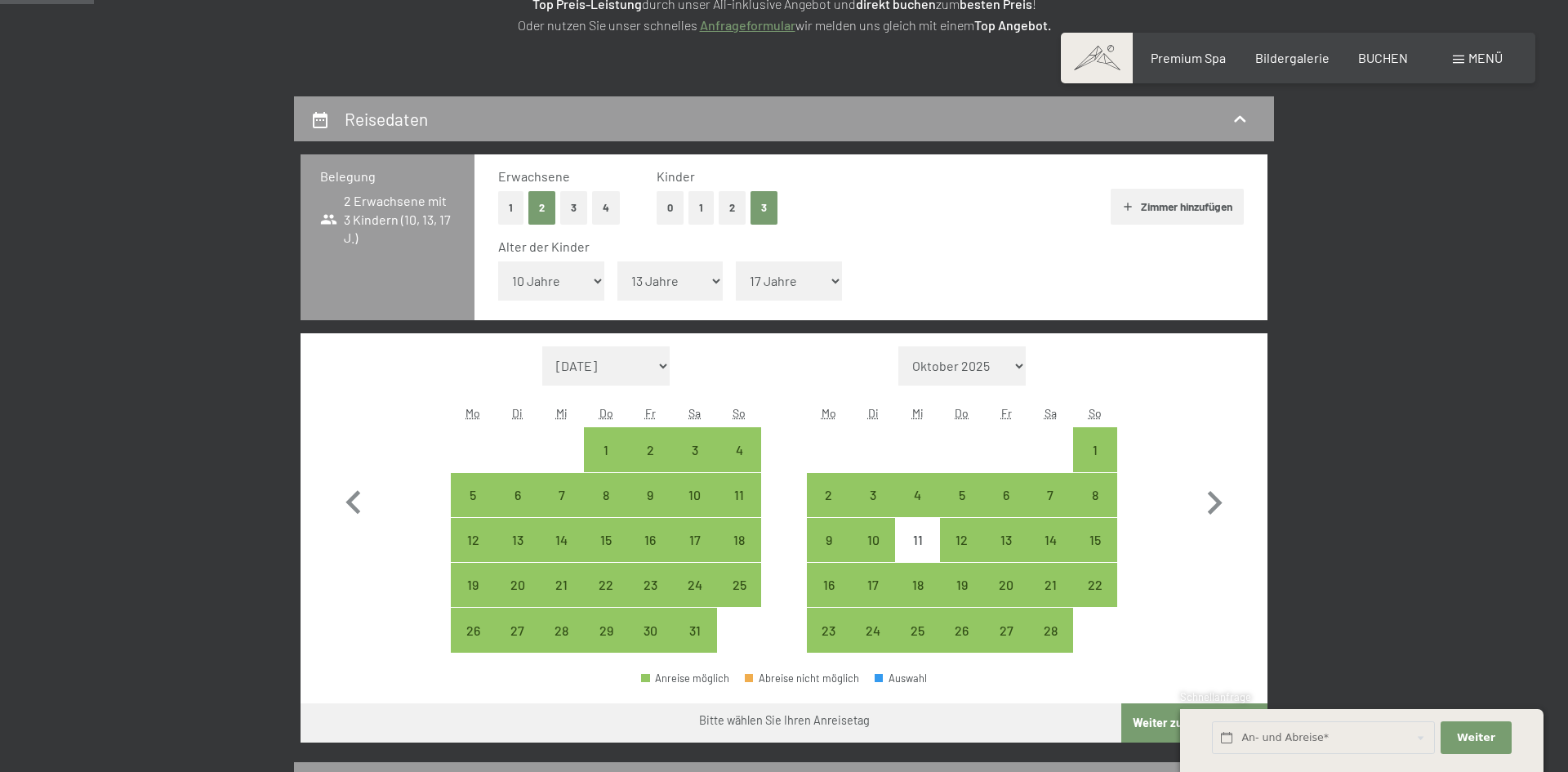
scroll to position [359, 0]
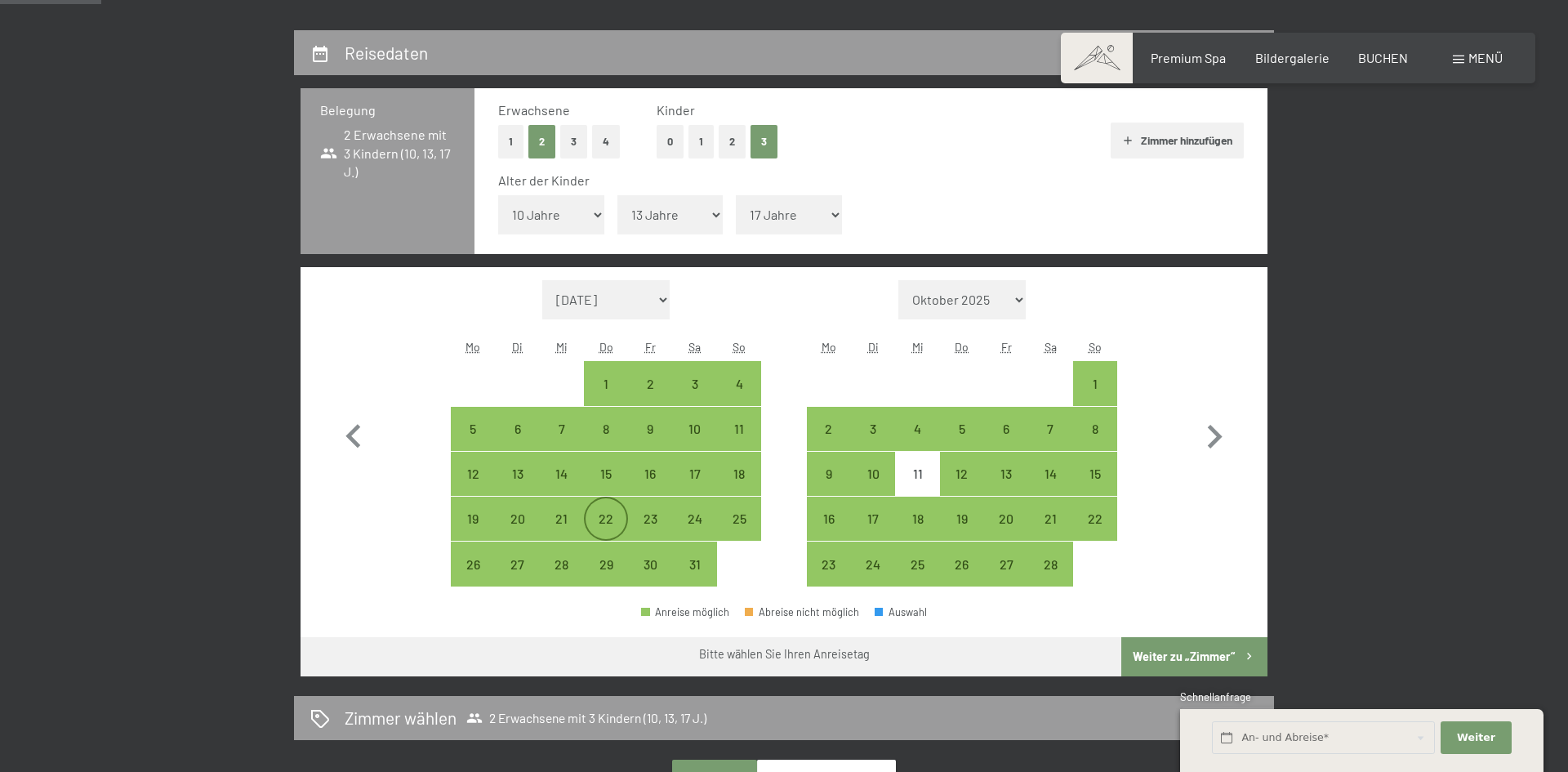
click at [601, 514] on div "22" at bounding box center [607, 533] width 41 height 41
select select "2026-01-01"
select select "2026-02-01"
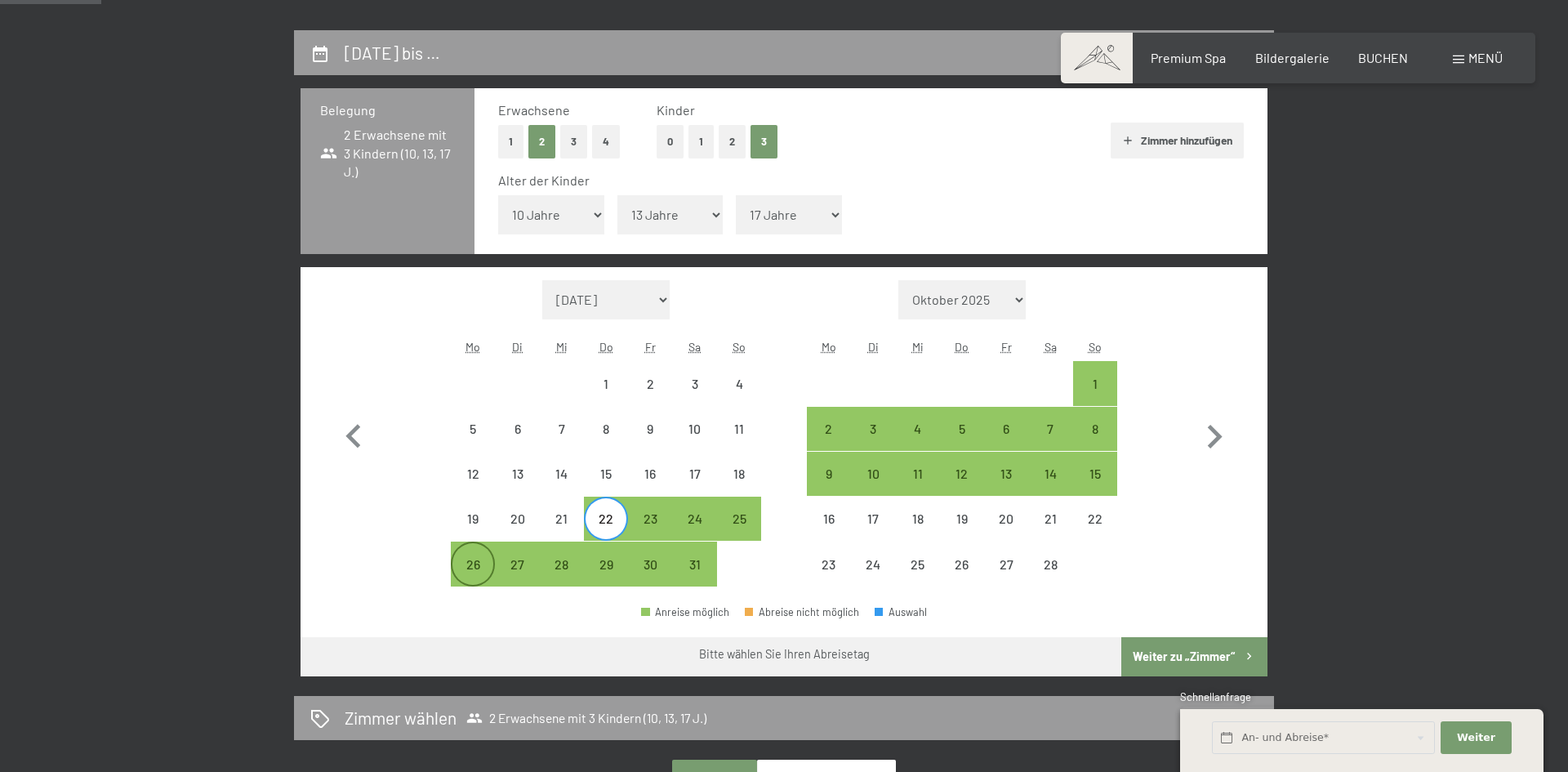
click at [462, 563] on div "26" at bounding box center [473, 579] width 41 height 41
select select "2026-01-01"
select select "2026-02-01"
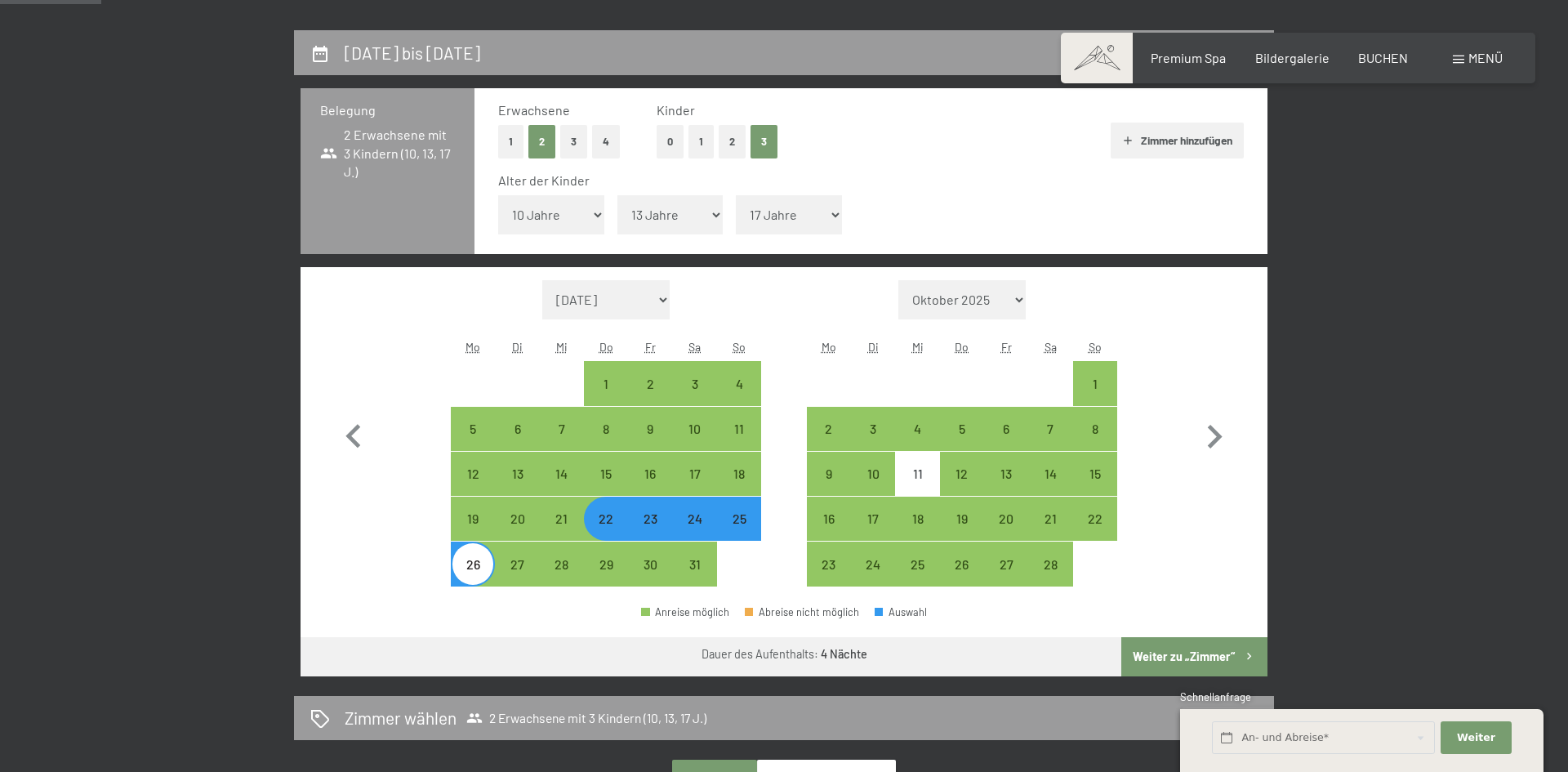
click at [1169, 658] on button "Weiter zu „Zimmer“" at bounding box center [1195, 657] width 147 height 39
select select "2026-01-01"
select select "2026-02-01"
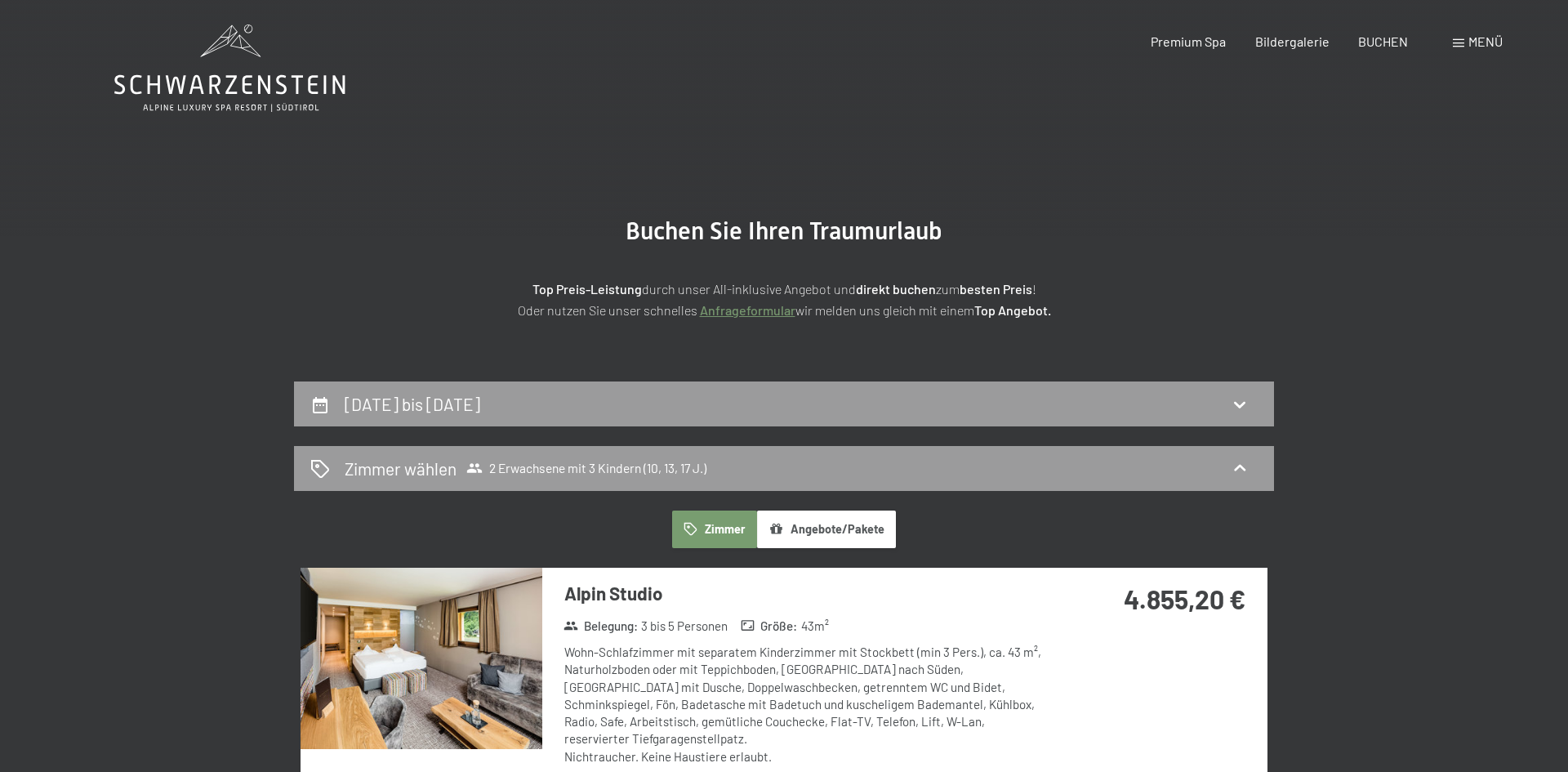
scroll to position [0, 0]
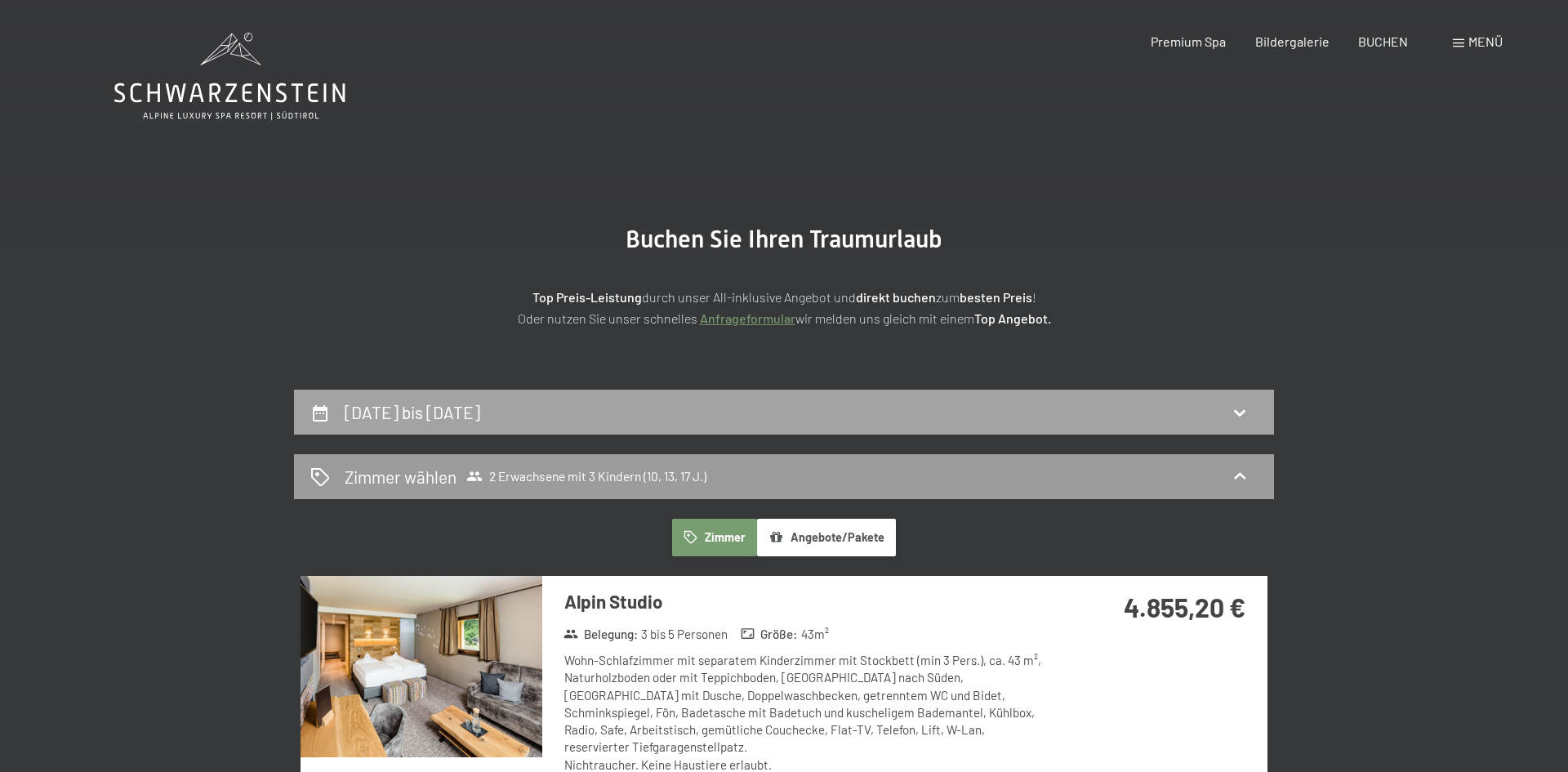
click at [481, 414] on h2 "22. Januar bis 26. Januar 2026" at bounding box center [412, 413] width 135 height 21
select select "10"
select select "13"
select select "17"
select select "2026-01-01"
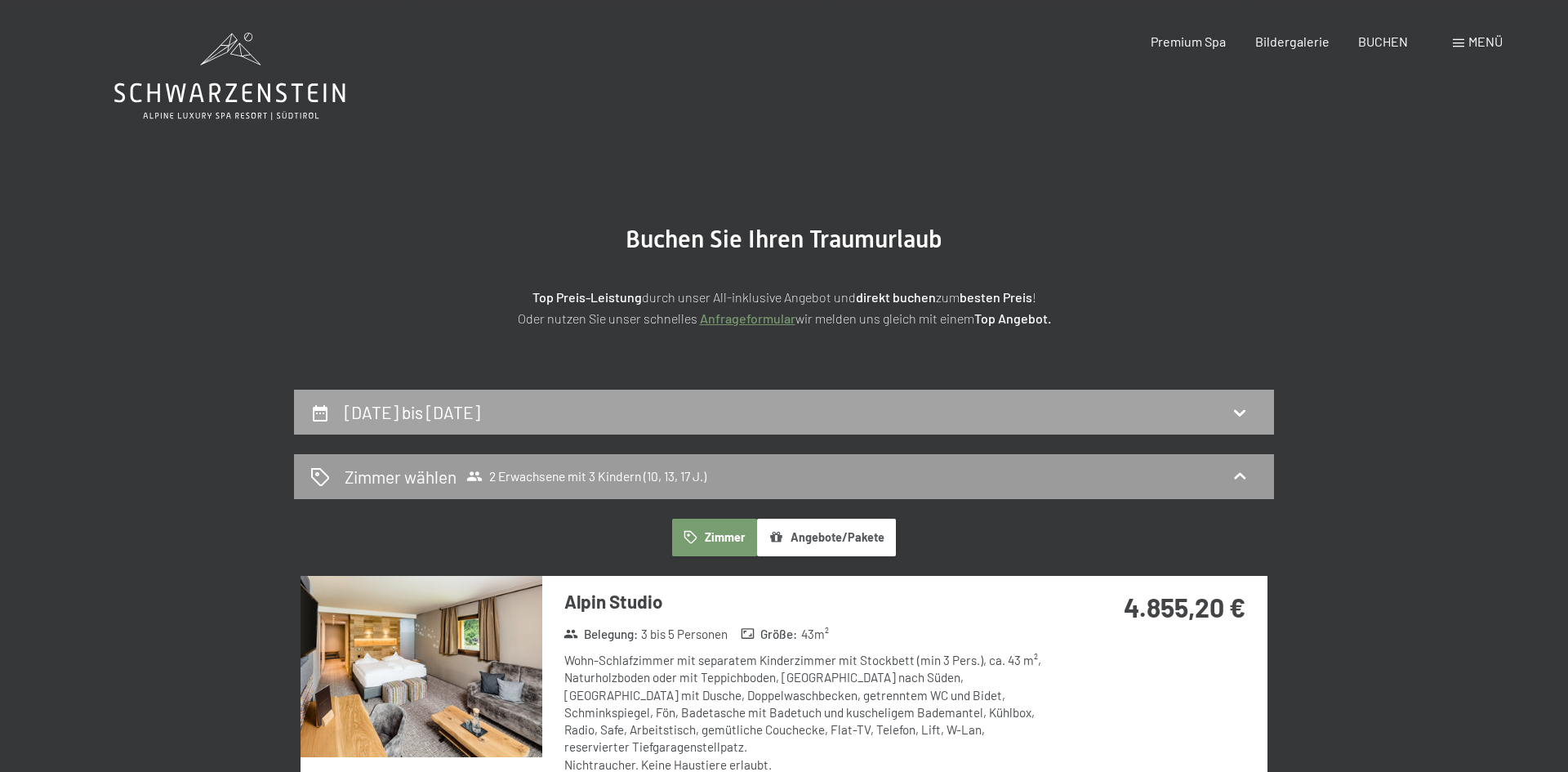
select select "2026-02-01"
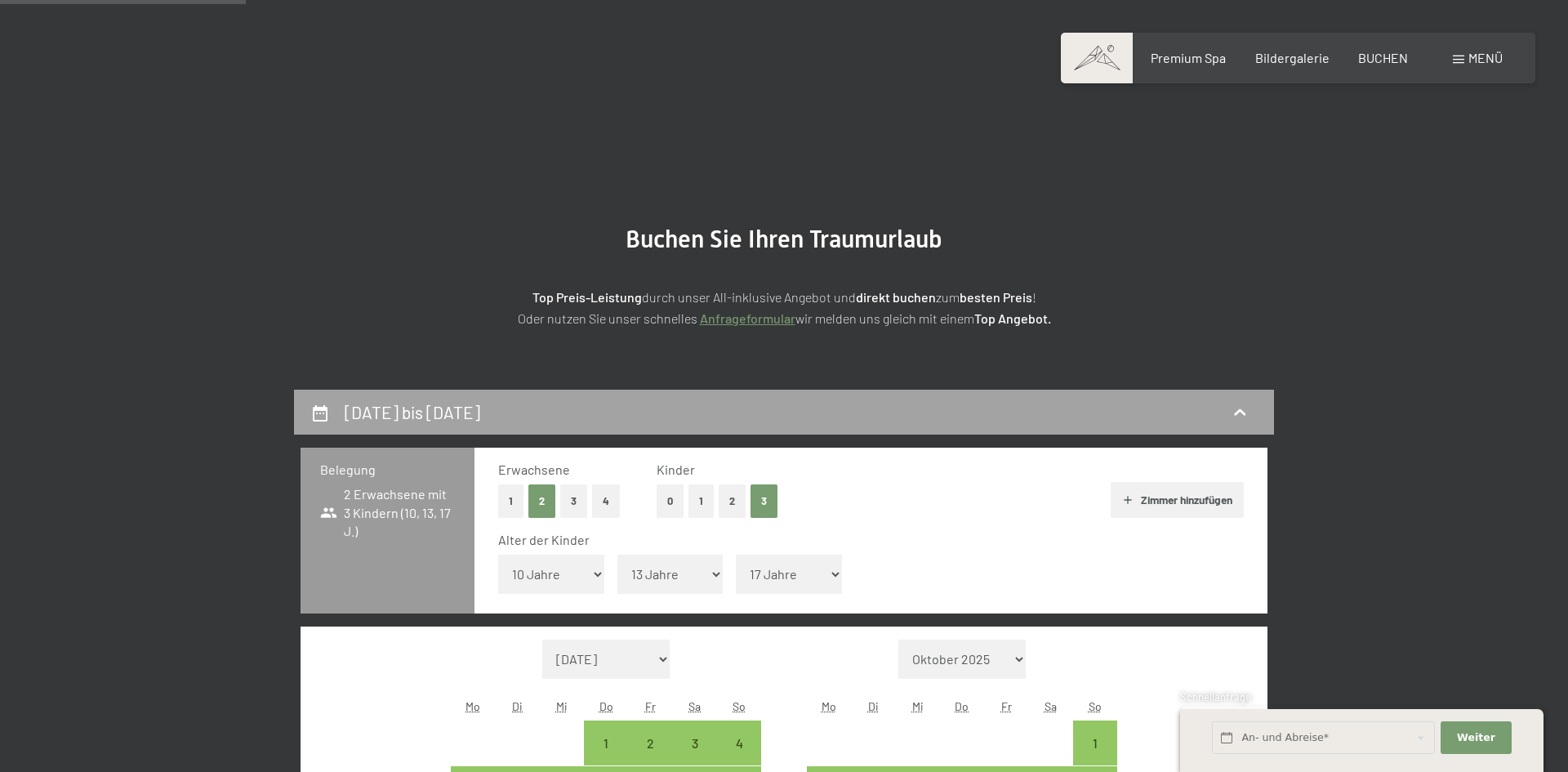
scroll to position [389, 0]
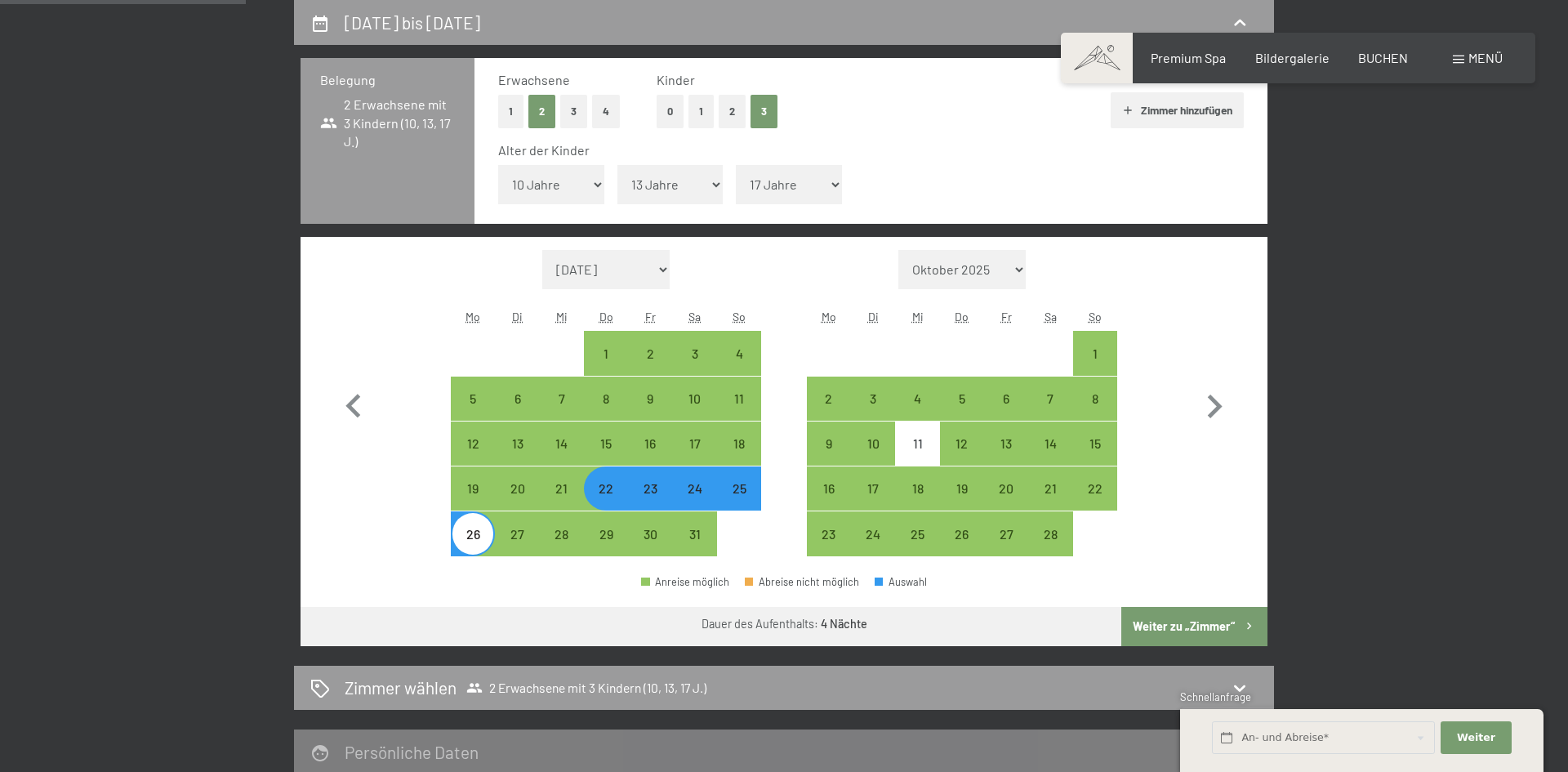
click at [822, 185] on select "Unter 1 Jahr 1 Jahr 2 Jahre 3 Jahre 4 Jahre 5 Jahre 6 Jahre 7 Jahre 8 Jahre 9 J…" at bounding box center [790, 185] width 106 height 39
select select "15"
click at [736, 165] on select "Unter 1 Jahr 1 Jahr 2 Jahre 3 Jahre 4 Jahre 5 Jahre 6 Jahre 7 Jahre 8 Jahre 9 J…" at bounding box center [790, 185] width 106 height 39
select select "2026-01-01"
select select "2026-02-01"
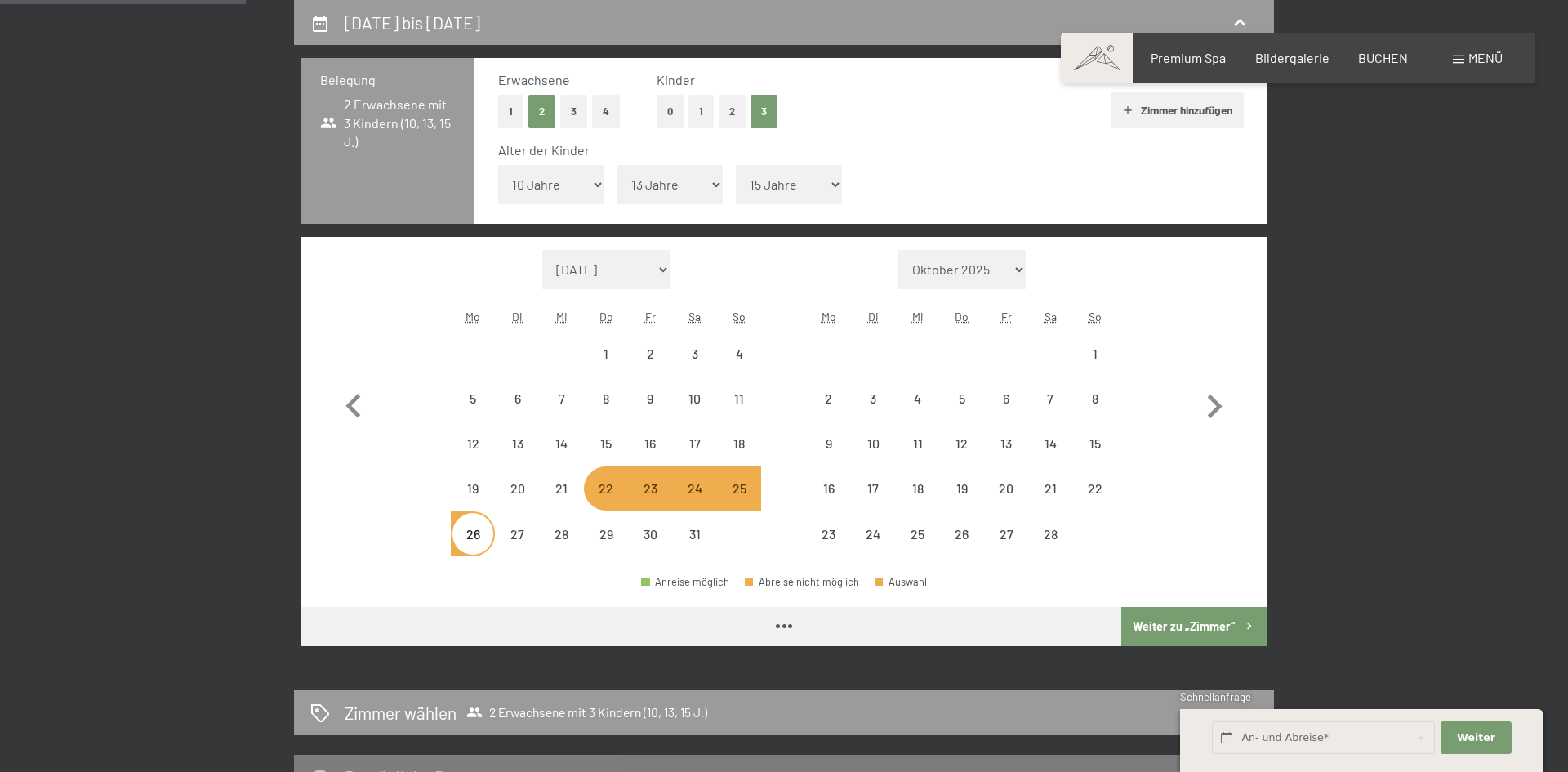
select select "2026-01-01"
select select "2026-02-01"
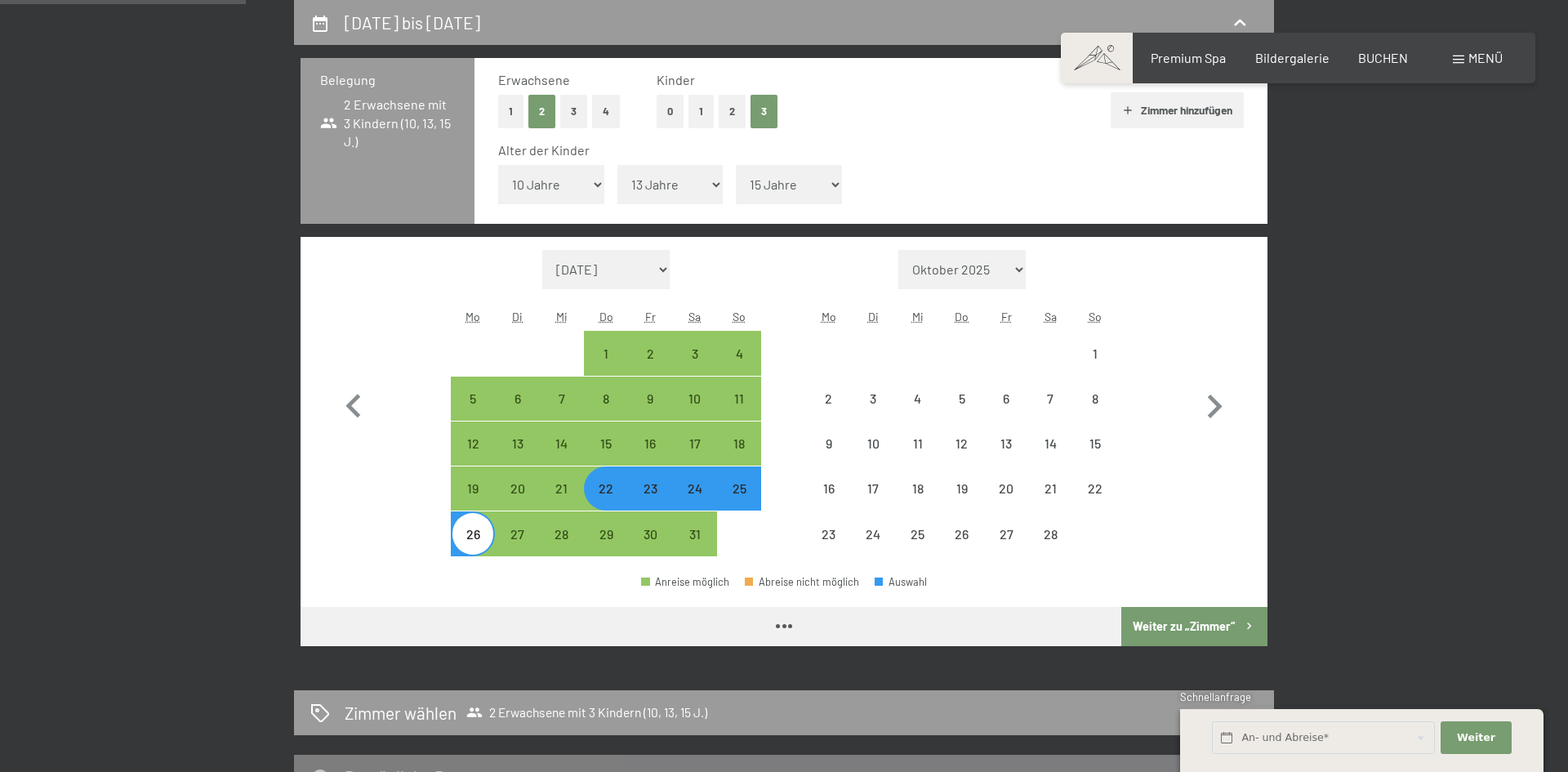
select select "2026-01-01"
select select "2026-02-01"
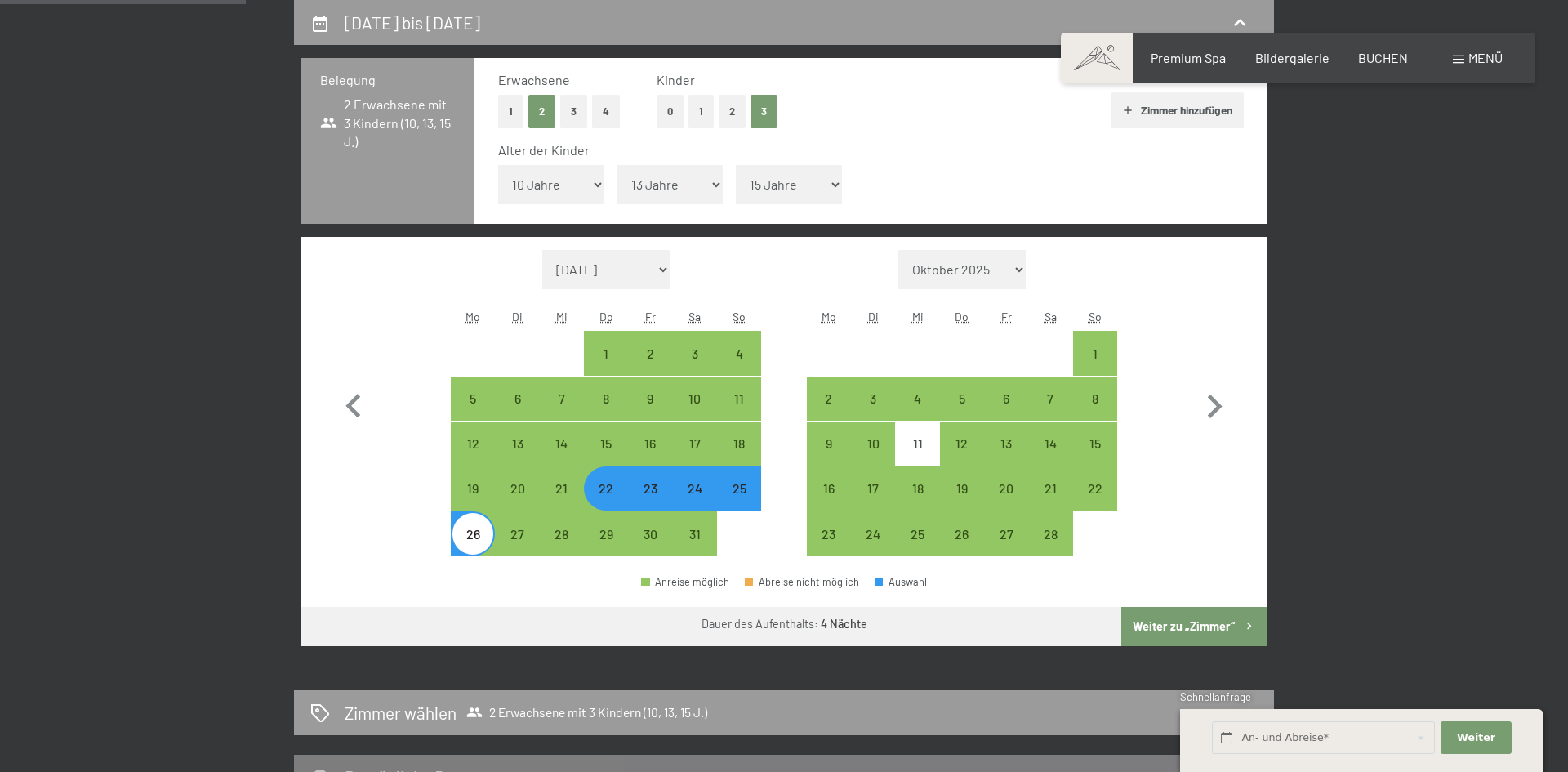
click at [1152, 626] on button "Weiter zu „Zimmer“" at bounding box center [1195, 626] width 147 height 39
select select "2026-01-01"
select select "2026-02-01"
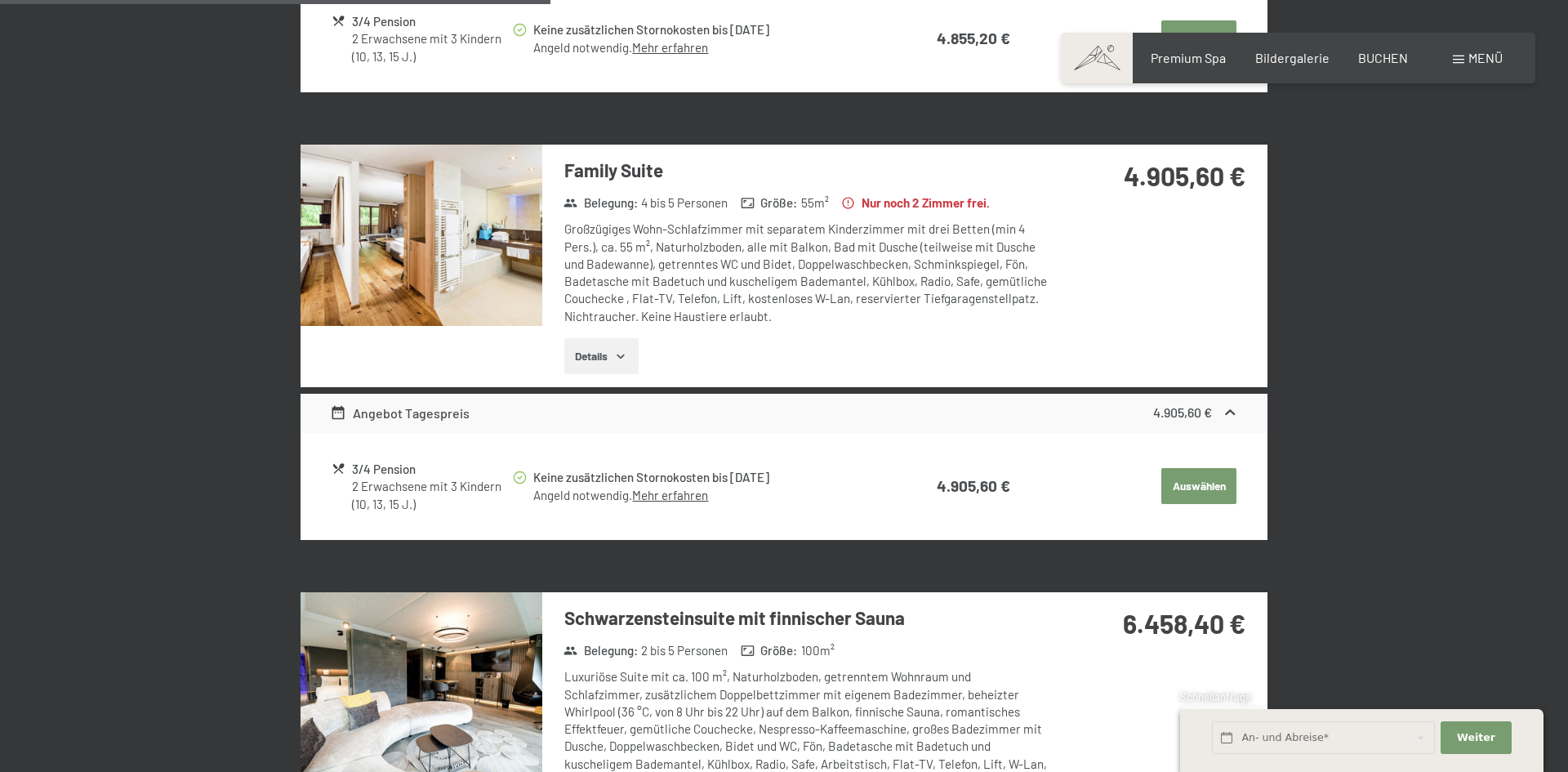
scroll to position [880, 0]
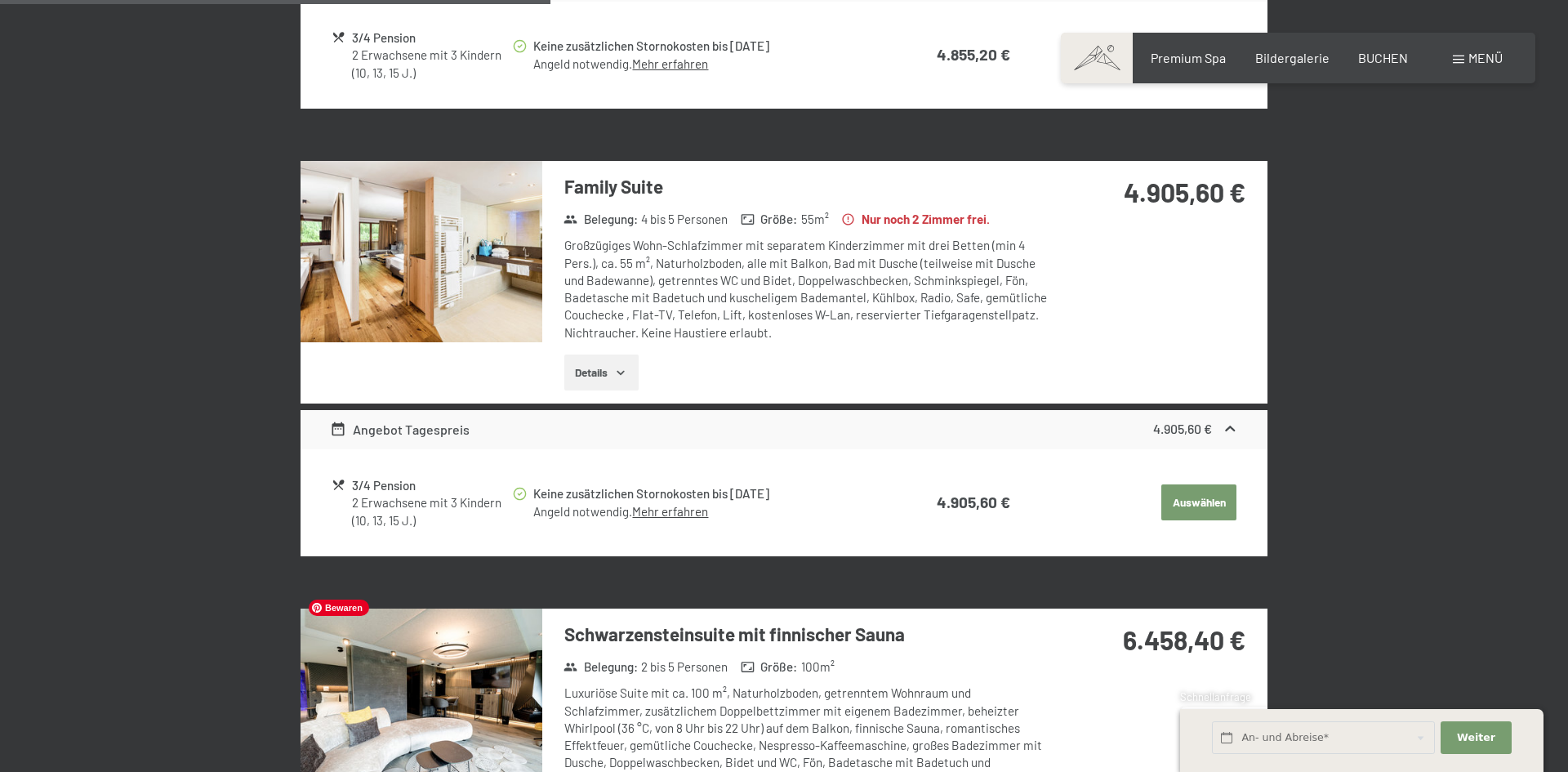
click at [374, 698] on img at bounding box center [421, 699] width 242 height 181
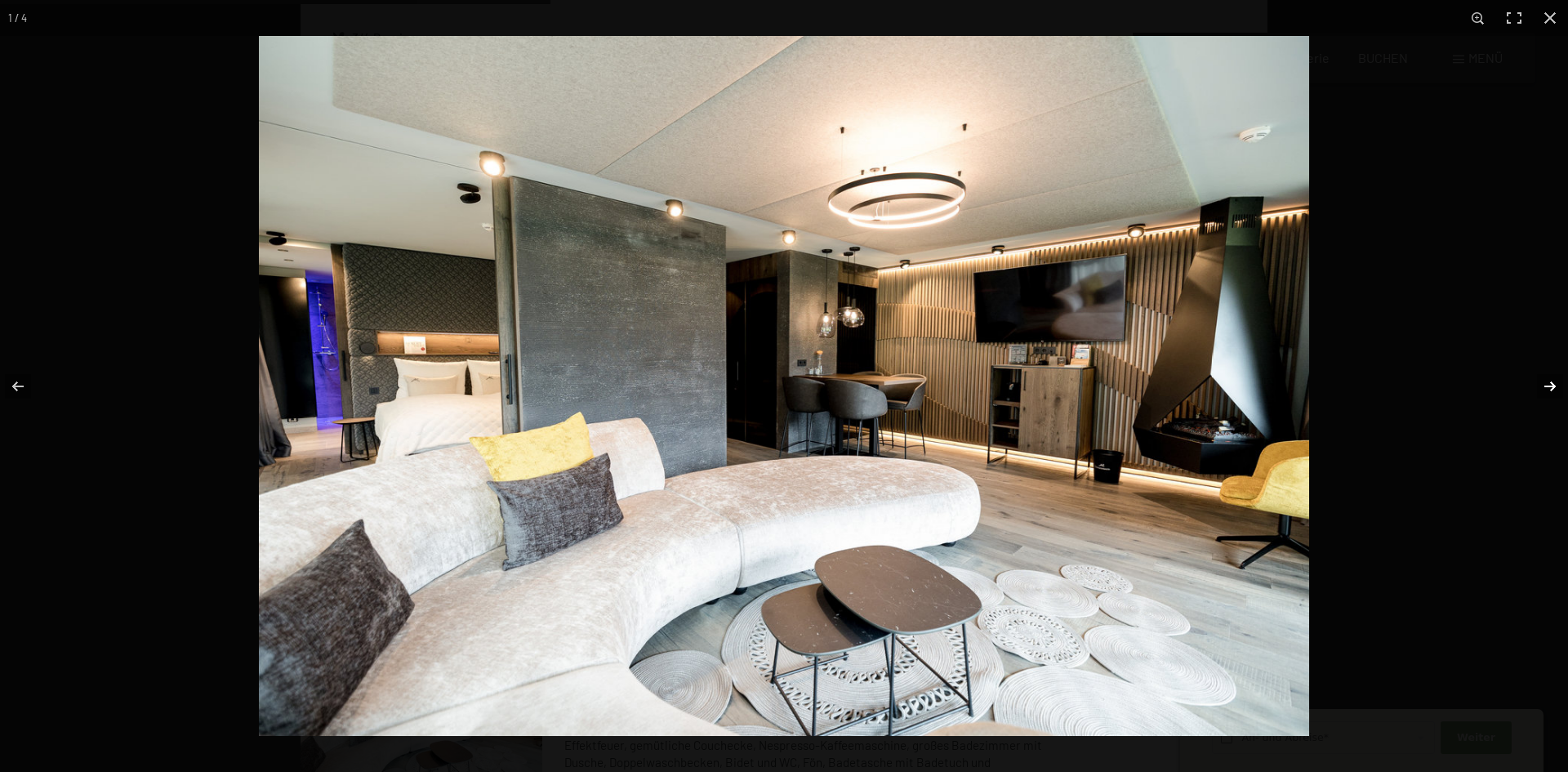
click at [1549, 384] on button "button" at bounding box center [1539, 386] width 57 height 82
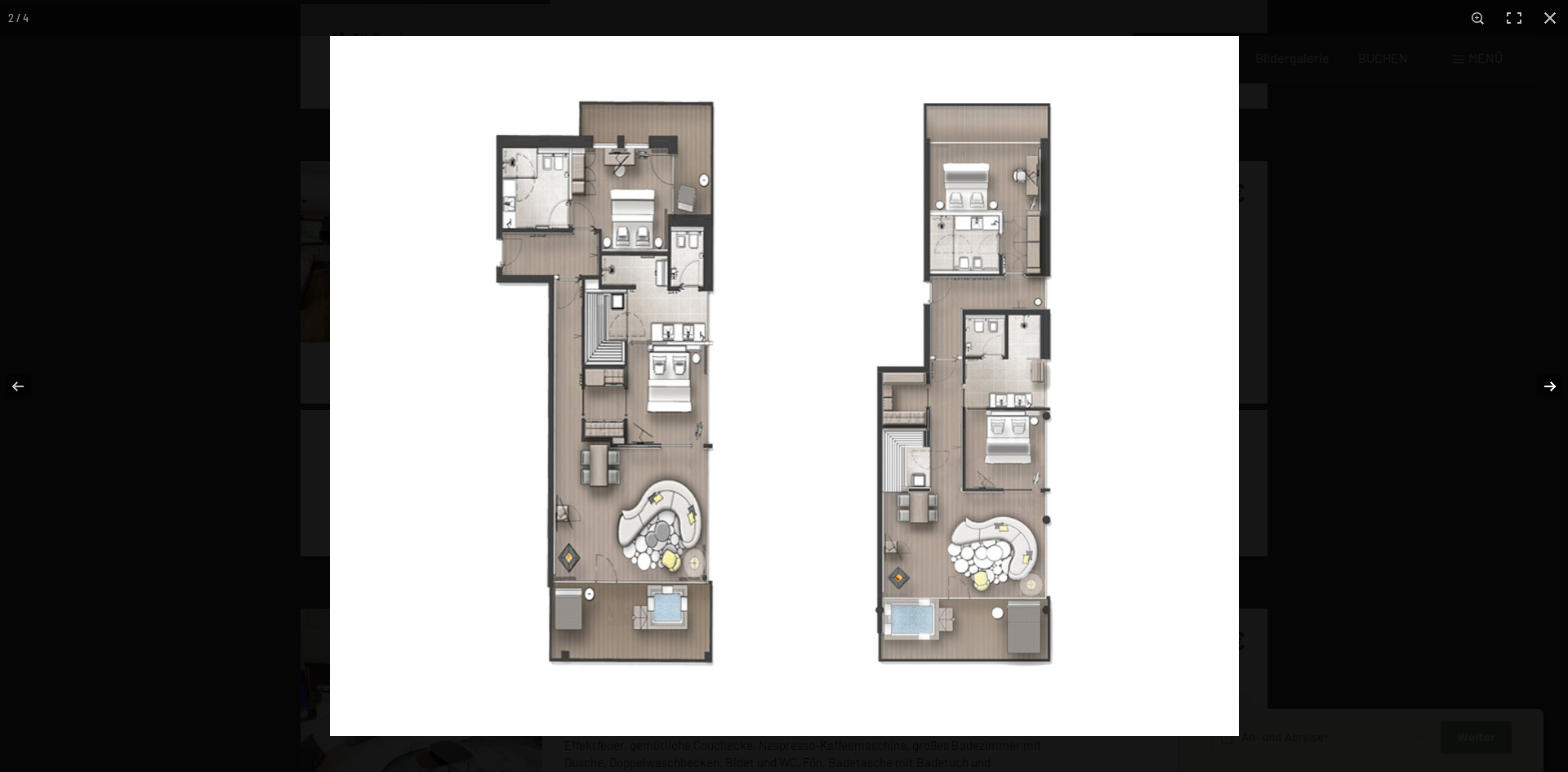
click at [1547, 386] on button "button" at bounding box center [1539, 386] width 57 height 82
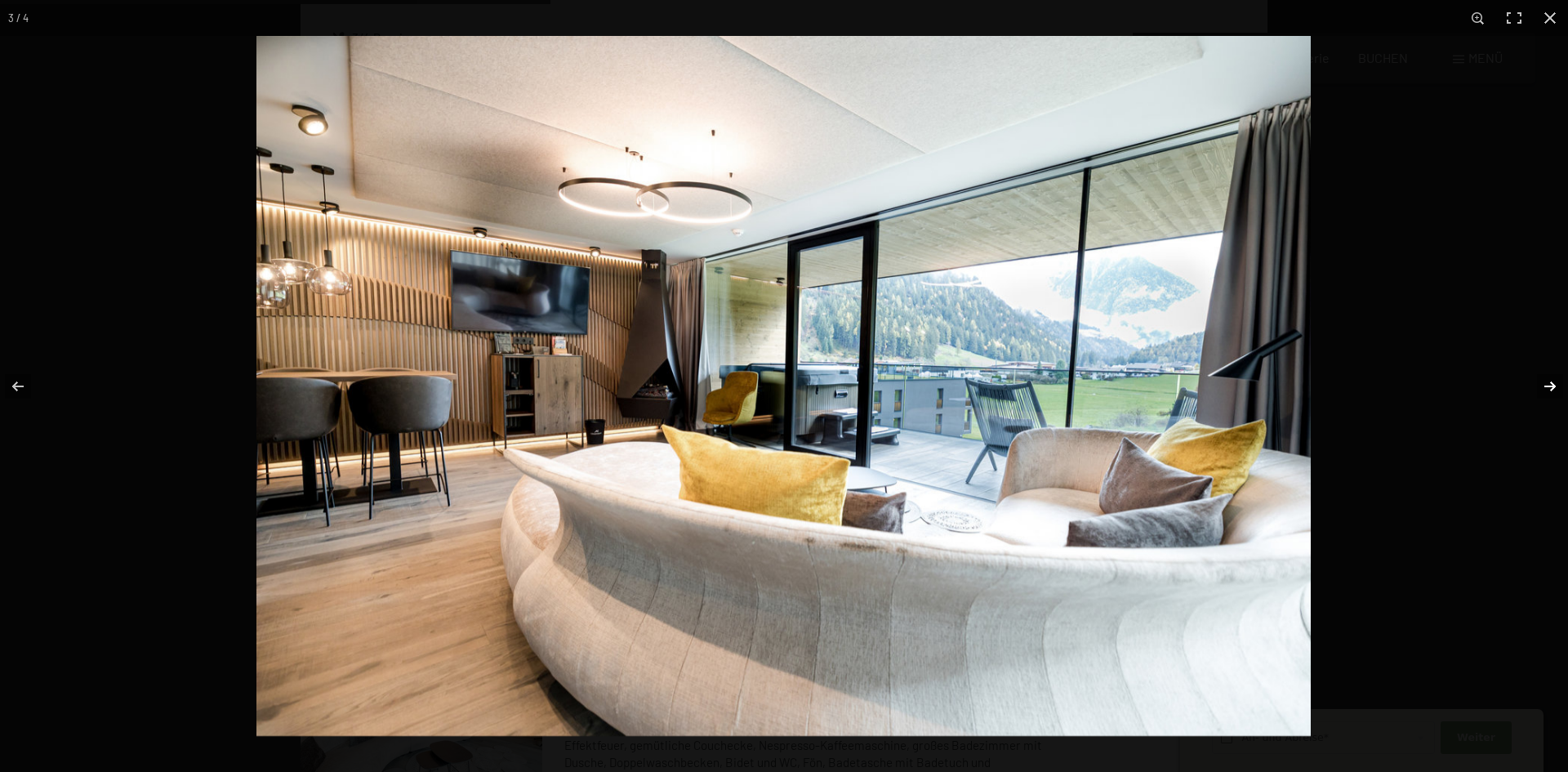
click at [1549, 386] on button "button" at bounding box center [1539, 386] width 57 height 82
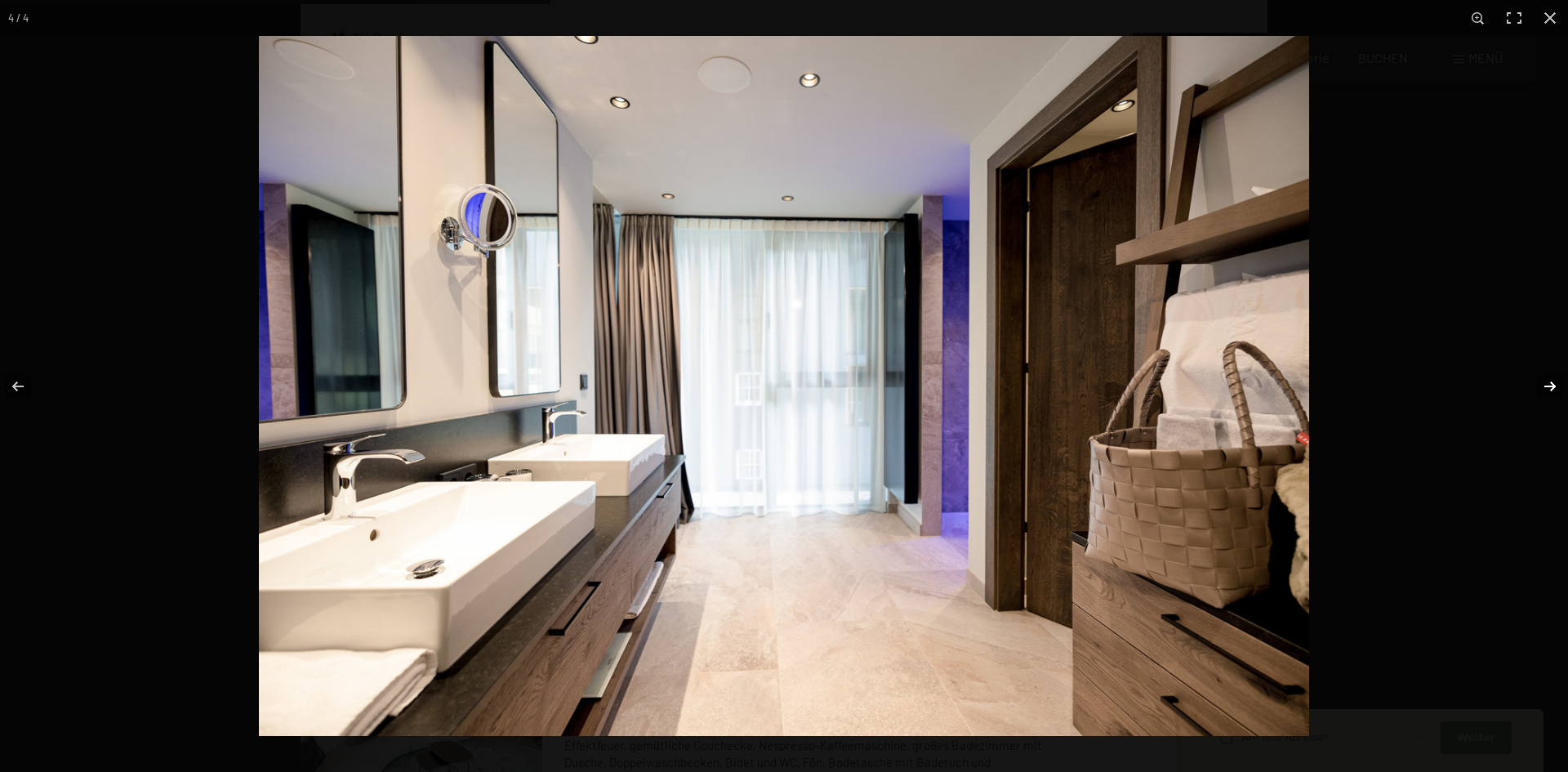
click at [1549, 386] on button "button" at bounding box center [1539, 386] width 57 height 82
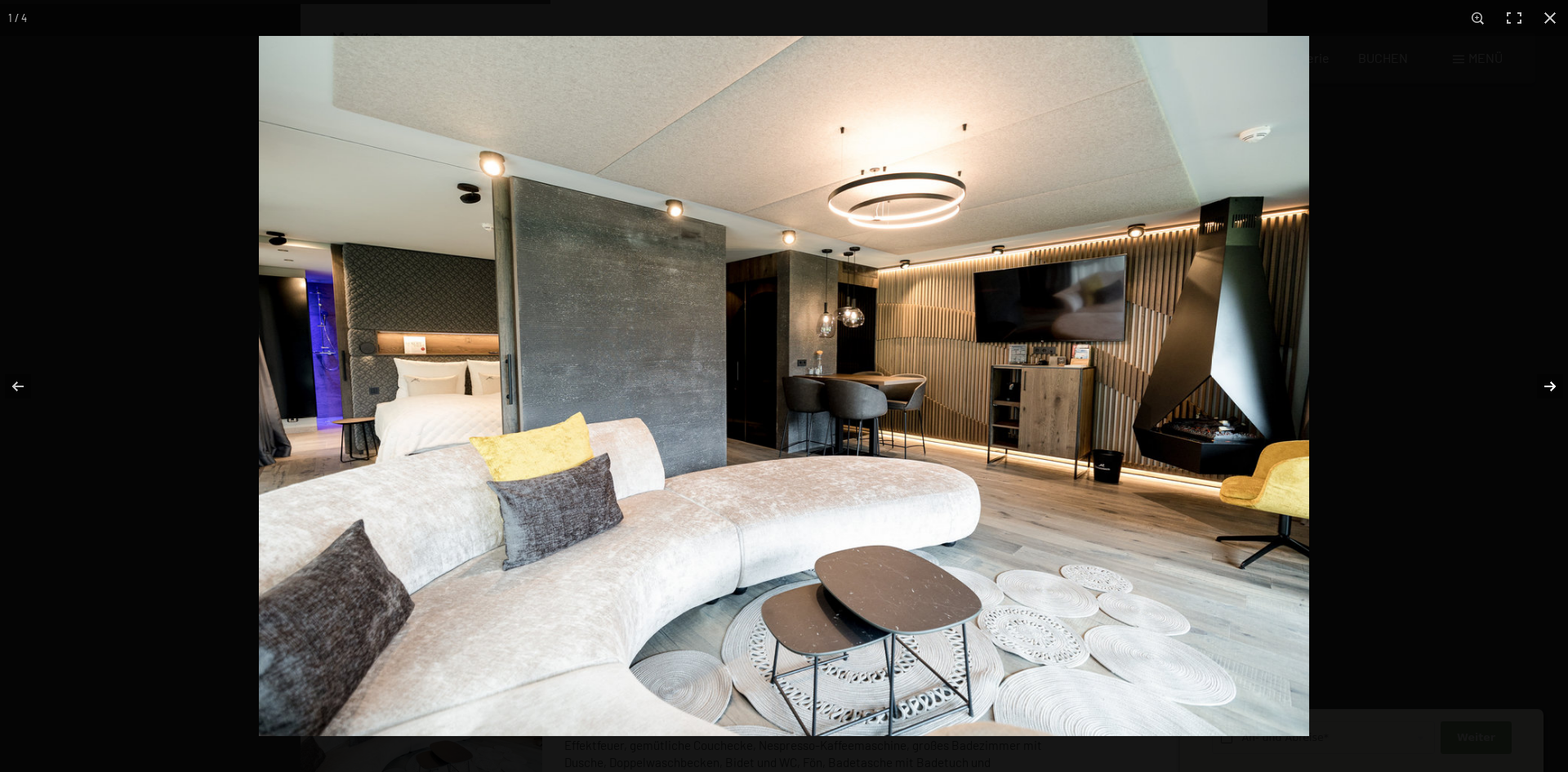
click at [1549, 386] on button "button" at bounding box center [1539, 386] width 57 height 82
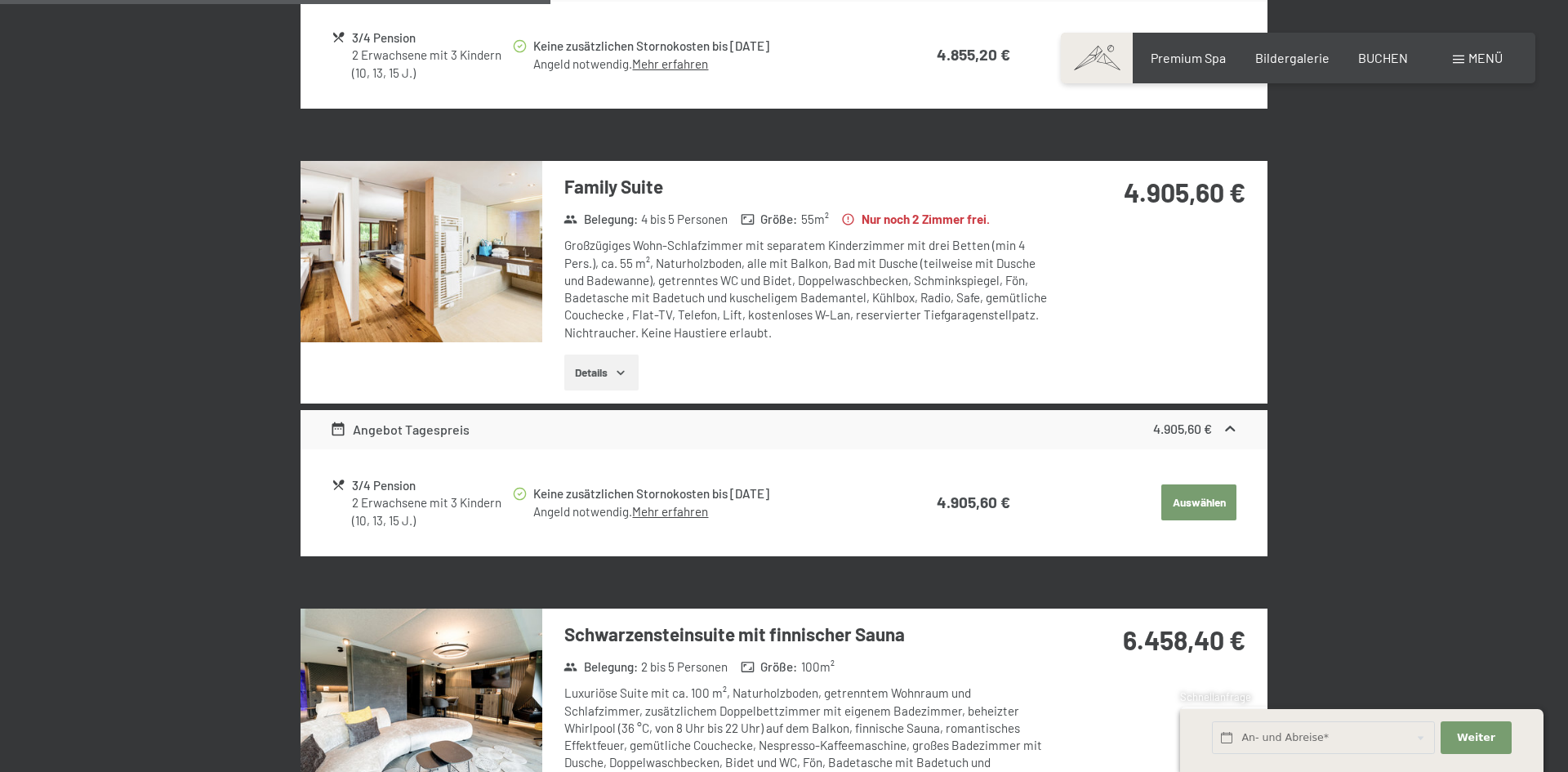
click at [0, 0] on button "button" at bounding box center [0, 0] width 0 height 0
